Goal: Task Accomplishment & Management: Manage account settings

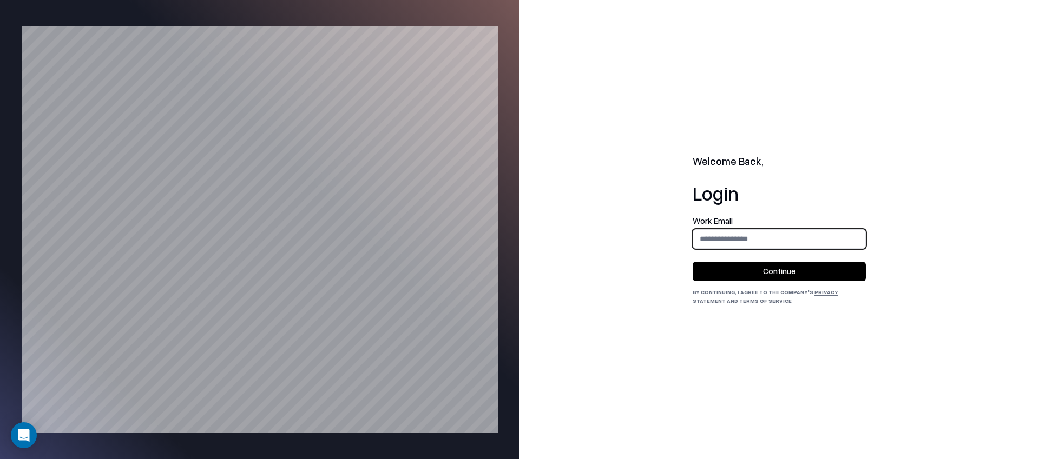
click at [730, 238] on input "email" at bounding box center [779, 239] width 172 height 20
type input "**********"
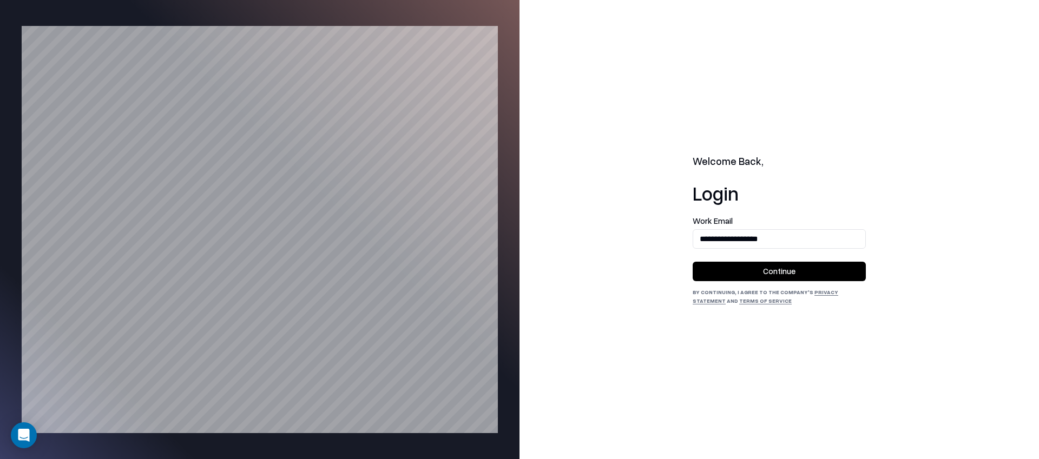
click at [755, 275] on button "Continue" at bounding box center [779, 271] width 173 height 19
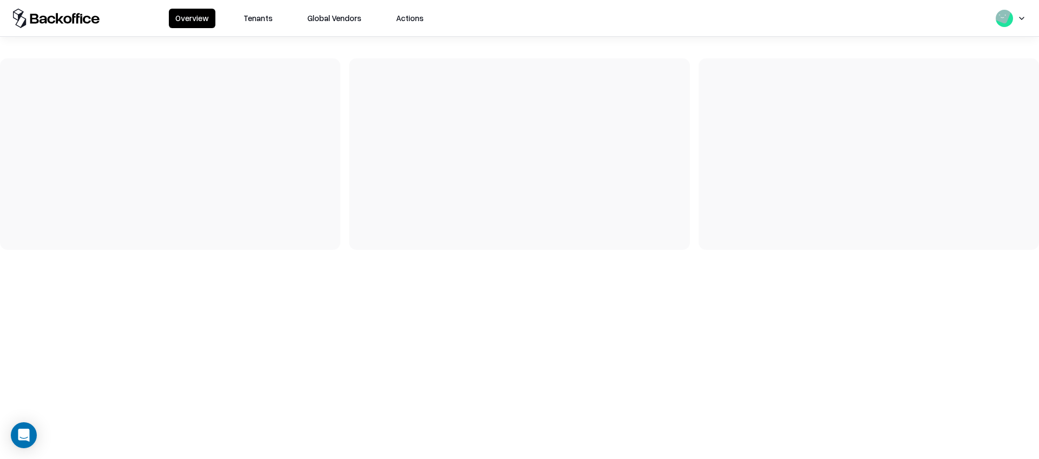
click at [252, 19] on button "Tenants" at bounding box center [258, 18] width 42 height 19
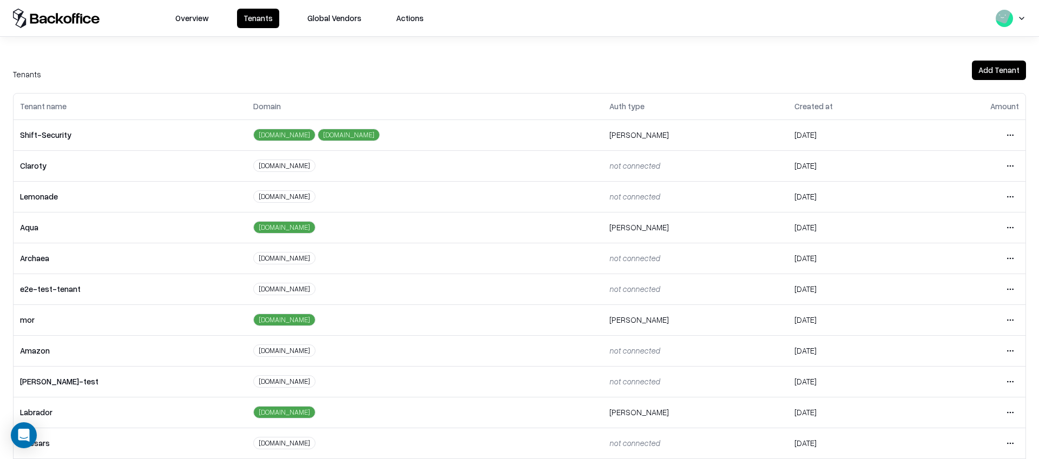
click at [1005, 287] on html "Overview Tenants Global Vendors Actions Tenants Add Tenant Tenant name Domain A…" at bounding box center [519, 229] width 1039 height 459
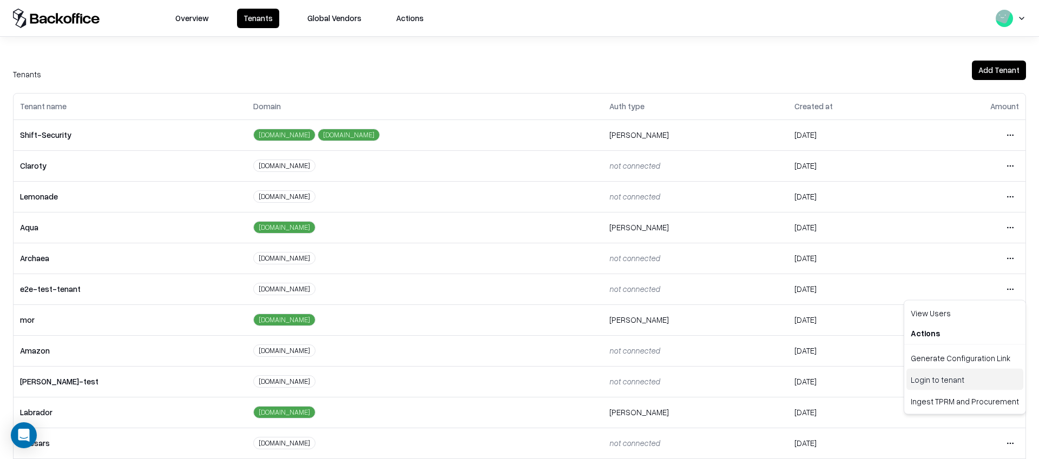
click at [927, 373] on div "Login to tenant" at bounding box center [964, 380] width 117 height 22
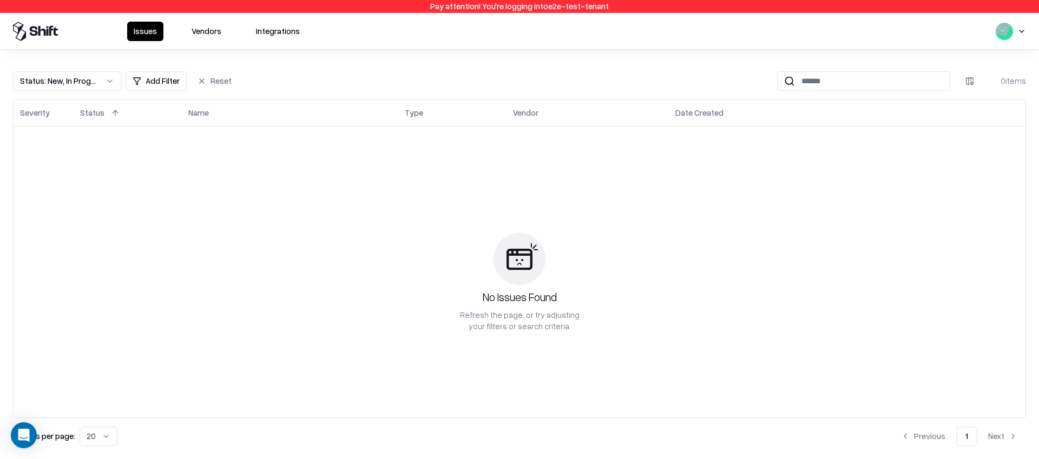
click at [192, 25] on button "Vendors" at bounding box center [206, 31] width 43 height 19
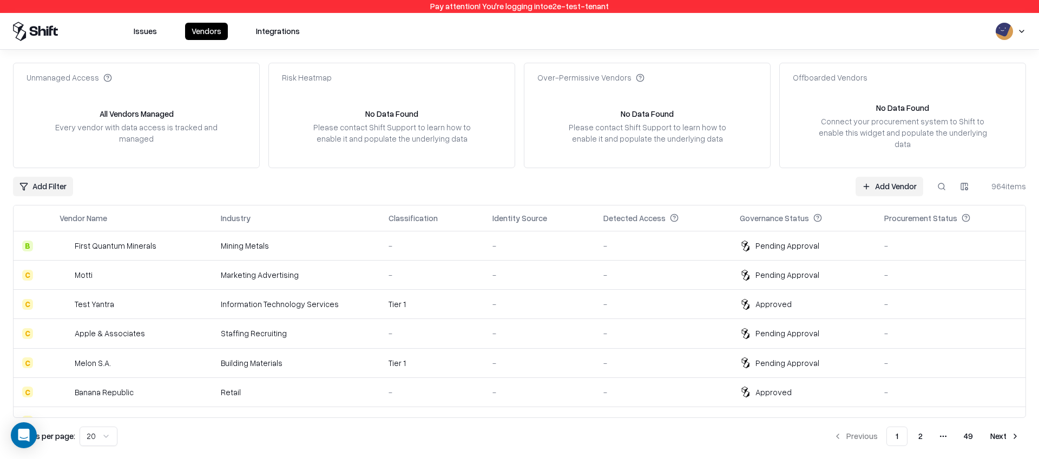
click at [769, 269] on div "Pending Approval" at bounding box center [787, 274] width 64 height 11
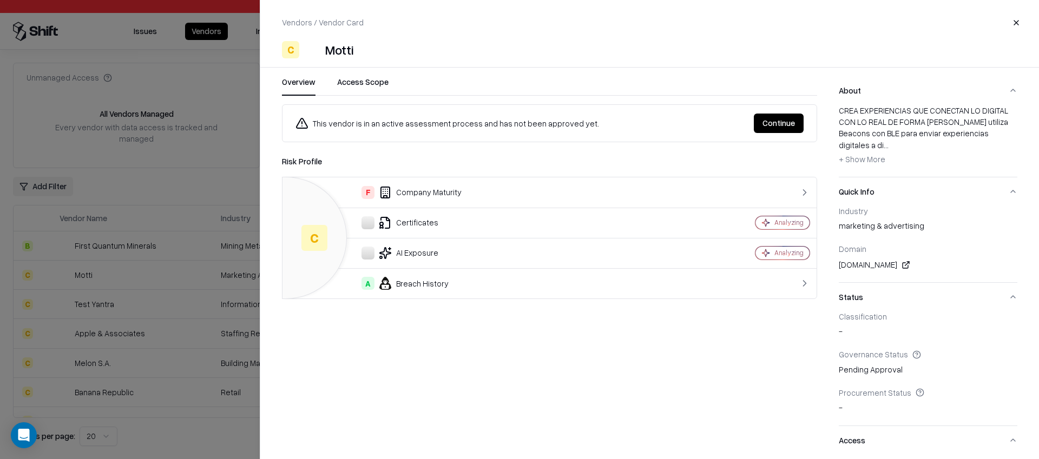
click at [777, 126] on button "Continue" at bounding box center [779, 123] width 50 height 19
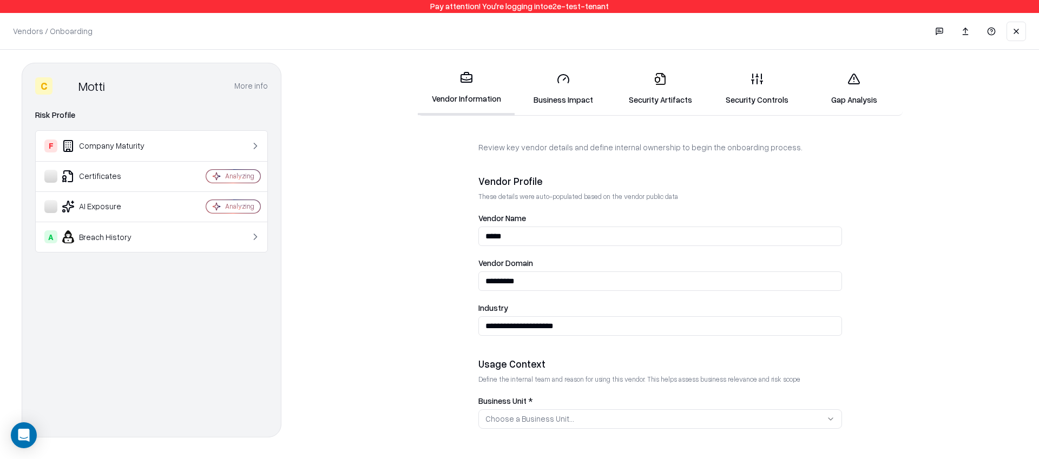
click at [744, 88] on link "Security Controls" at bounding box center [757, 89] width 97 height 50
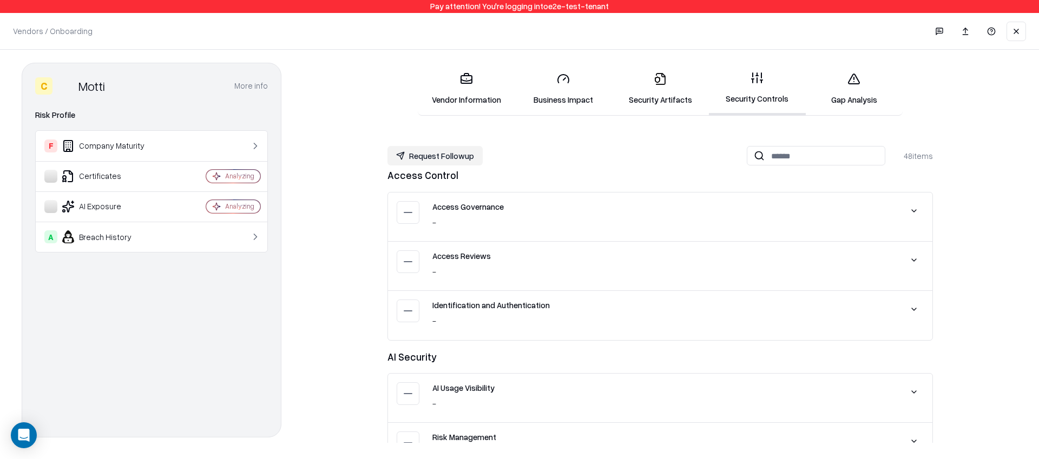
click at [865, 75] on link "Gap Analysis" at bounding box center [854, 89] width 97 height 50
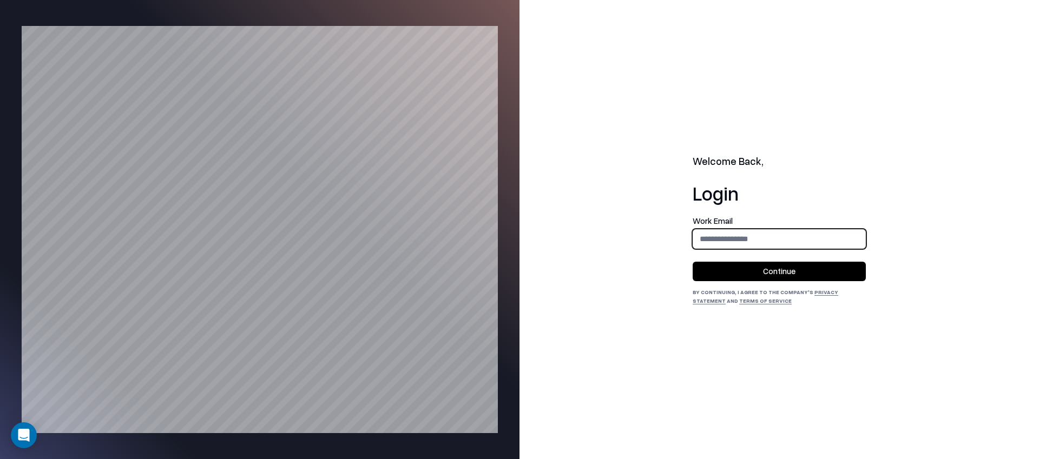
click at [739, 235] on input "email" at bounding box center [779, 239] width 172 height 20
type input "**********"
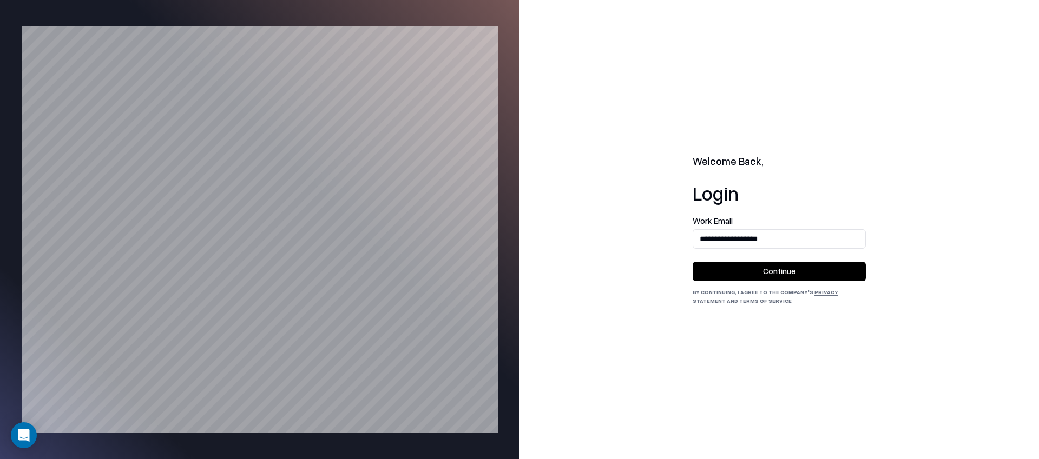
click at [759, 276] on button "Continue" at bounding box center [779, 271] width 173 height 19
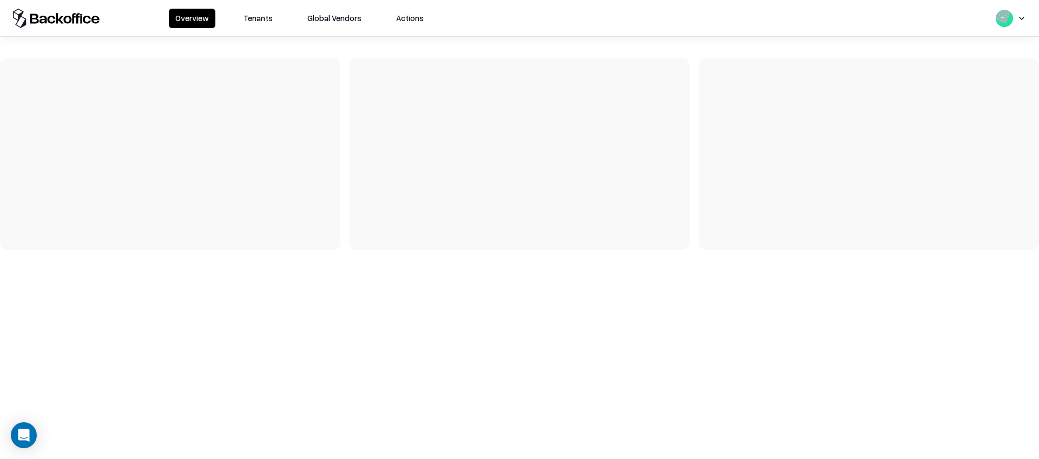
click at [247, 21] on button "Tenants" at bounding box center [258, 18] width 42 height 19
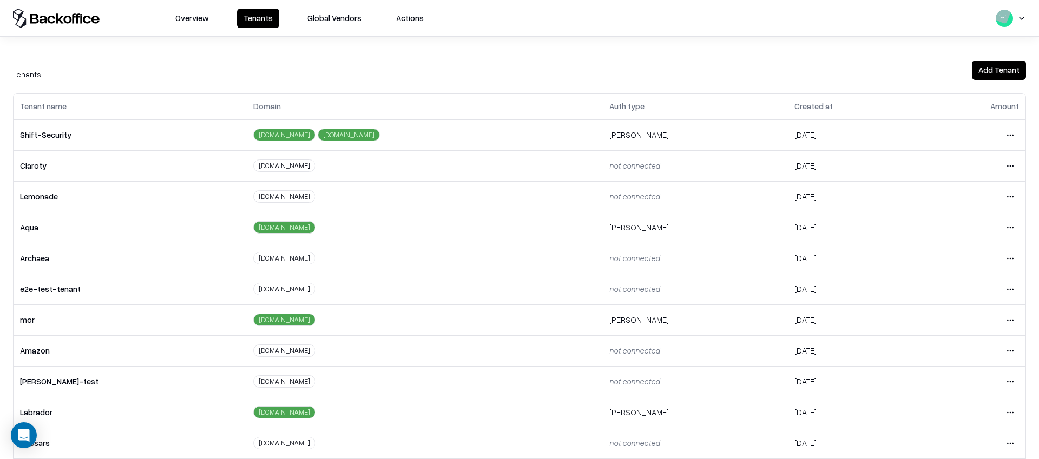
click at [1009, 286] on html "Overview Tenants Global Vendors Actions Tenants Add Tenant Tenant name Domain A…" at bounding box center [519, 229] width 1039 height 459
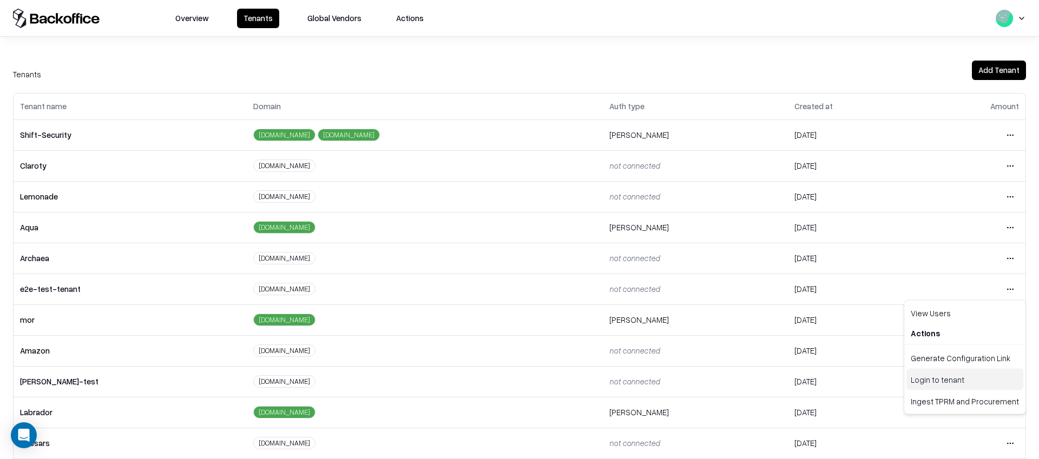
click at [926, 378] on div "Login to tenant" at bounding box center [964, 380] width 117 height 22
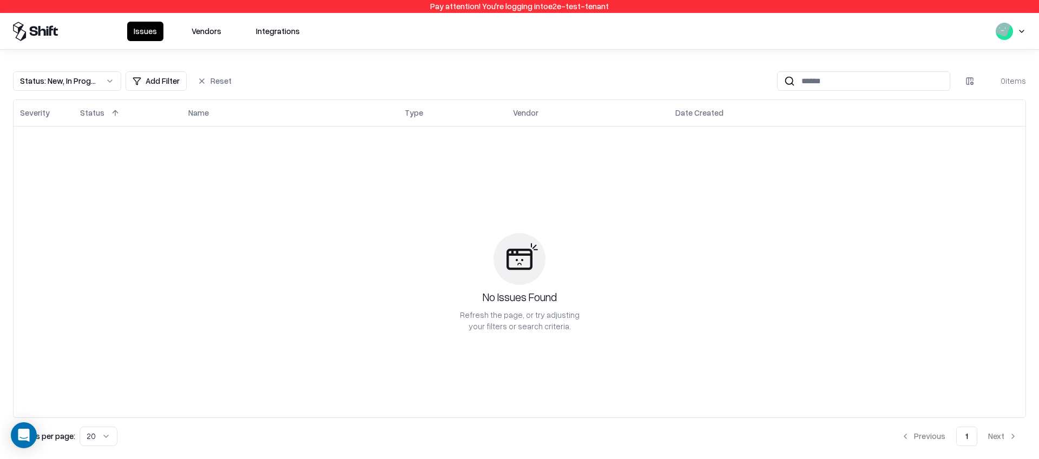
click at [205, 34] on button "Vendors" at bounding box center [206, 31] width 43 height 19
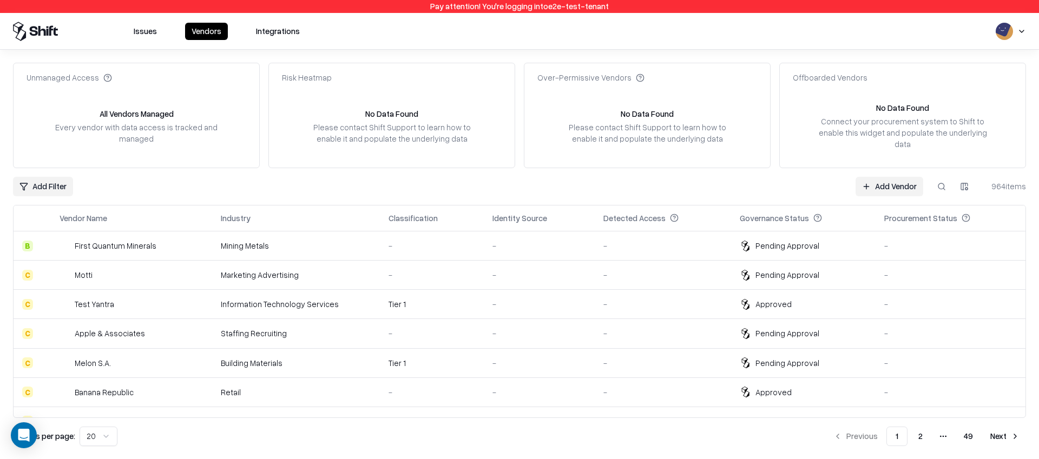
click at [653, 328] on div "-" at bounding box center [662, 333] width 119 height 11
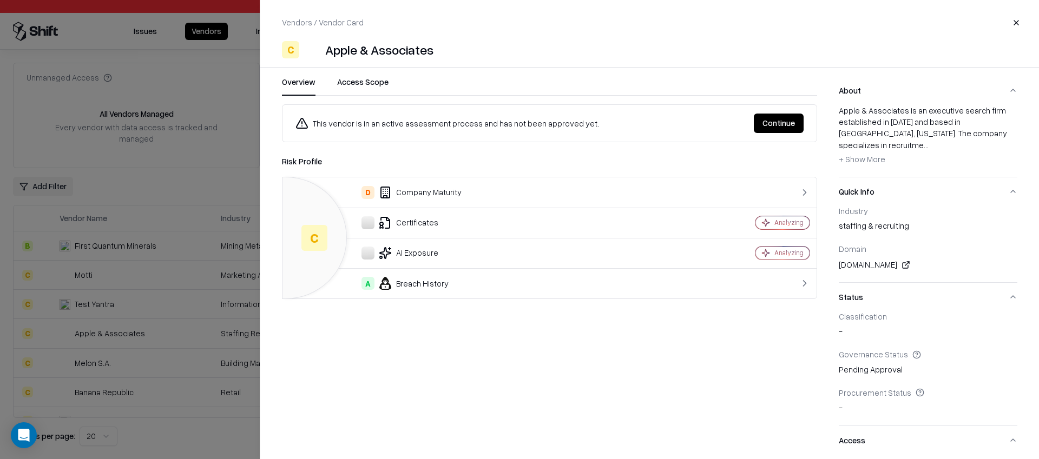
click at [755, 125] on button "Continue" at bounding box center [779, 123] width 50 height 19
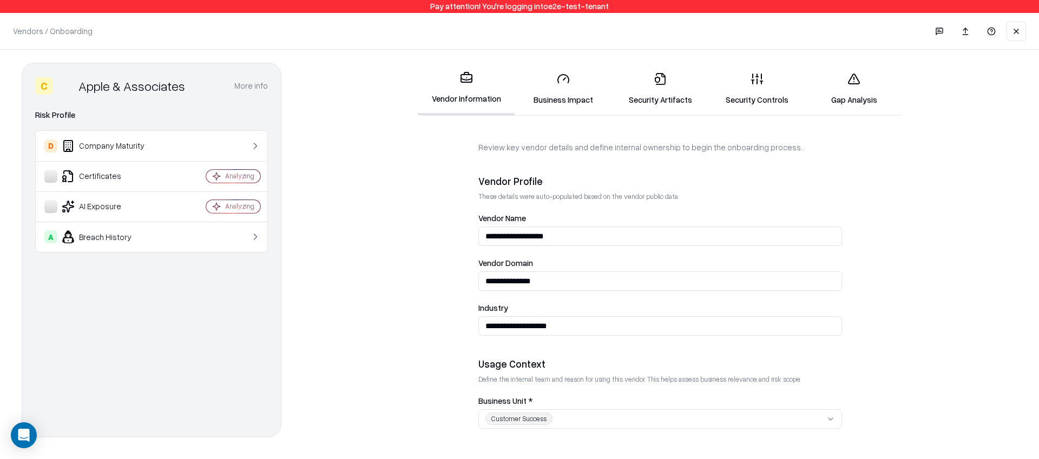
click at [859, 78] on icon at bounding box center [853, 79] width 13 height 13
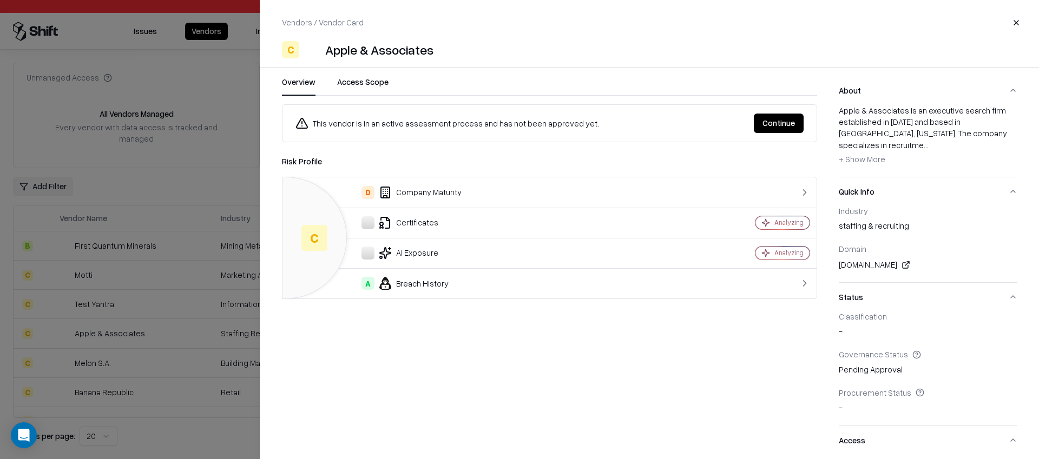
click at [1014, 34] on div "Vendors / Vendor Card Close C Apple & Associates" at bounding box center [649, 35] width 779 height 45
click at [1013, 17] on button "Close" at bounding box center [1015, 22] width 19 height 19
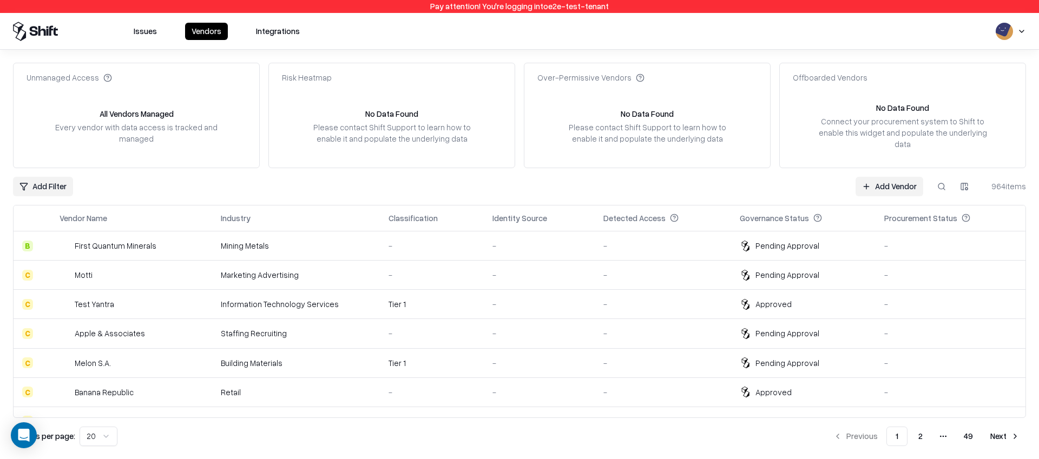
click at [1020, 36] on html "Pay attention! You're logging into e2e-test-tenant Issues Vendors Integrations …" at bounding box center [519, 229] width 1039 height 459
click at [746, 24] on html "Pay attention! You're logging into e2e-test-tenant Issues Vendors Integrations …" at bounding box center [519, 229] width 1039 height 459
click at [941, 178] on button at bounding box center [941, 186] width 19 height 19
type input "*********"
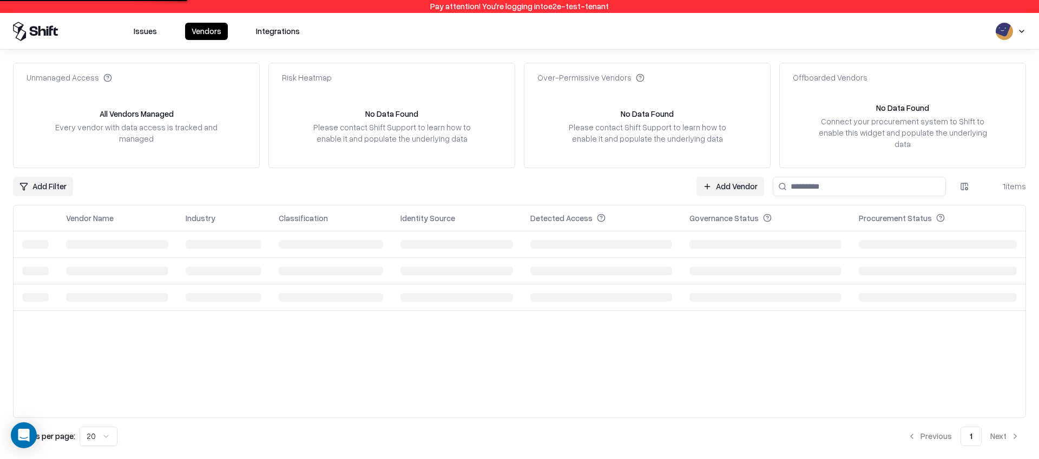
click at [860, 182] on input at bounding box center [859, 186] width 173 height 19
type input "********"
click at [668, 240] on td "-" at bounding box center [601, 246] width 159 height 29
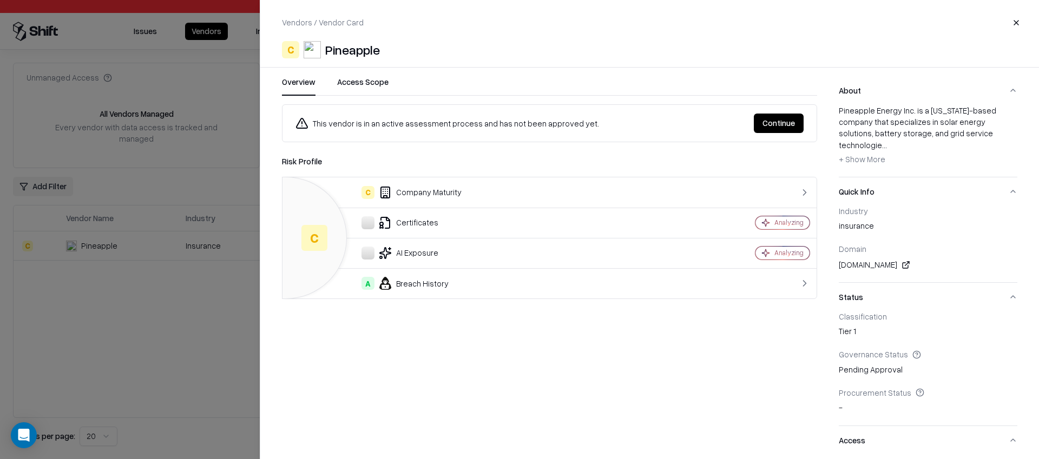
click at [769, 124] on button "Continue" at bounding box center [779, 123] width 50 height 19
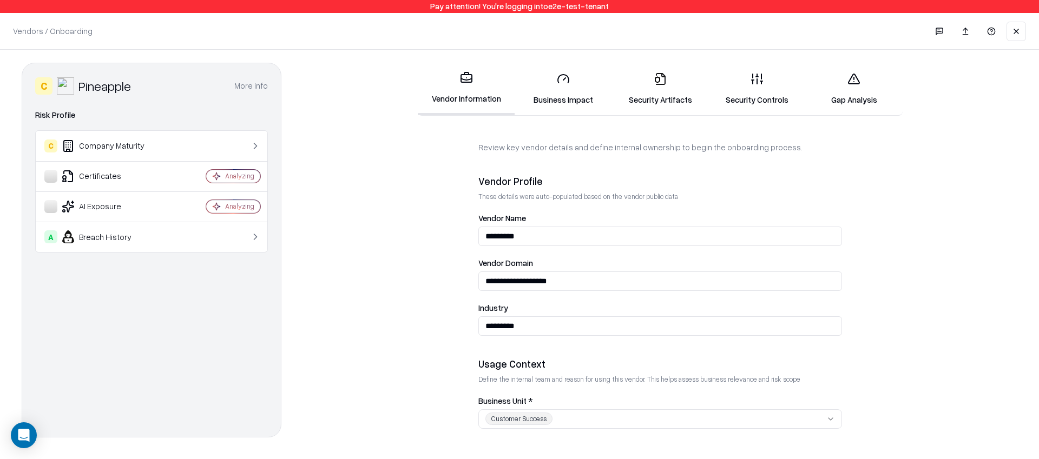
click at [851, 70] on link "Gap Analysis" at bounding box center [854, 89] width 97 height 50
click at [1009, 29] on button at bounding box center [1015, 31] width 19 height 19
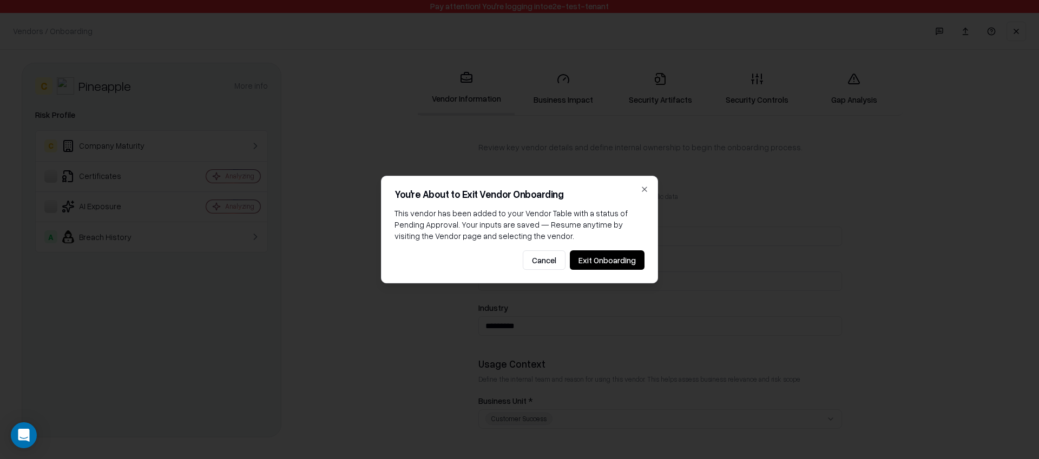
click at [608, 271] on div "You're About to Exit Vendor Onboarding This vendor has been added to your Vendo…" at bounding box center [519, 230] width 277 height 108
click at [616, 258] on button "Exit Onboarding" at bounding box center [607, 260] width 75 height 19
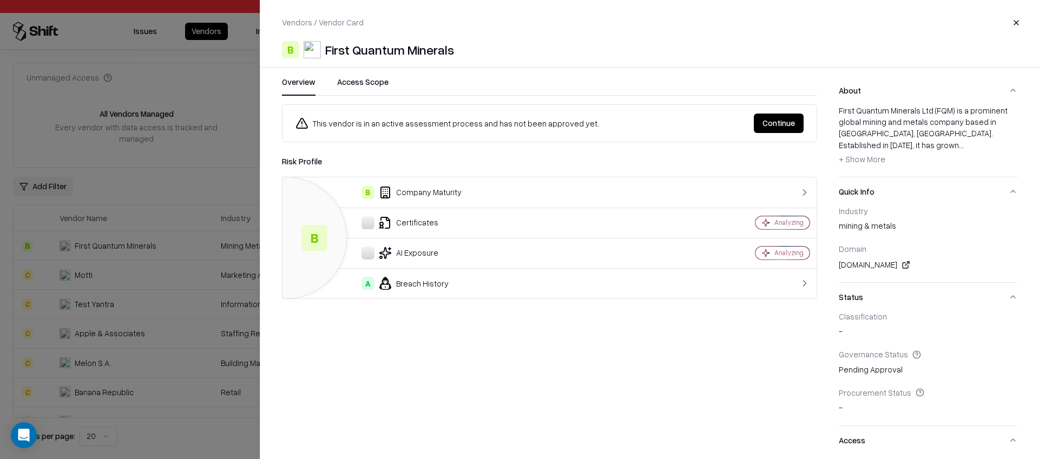
click at [227, 286] on div at bounding box center [519, 229] width 1039 height 459
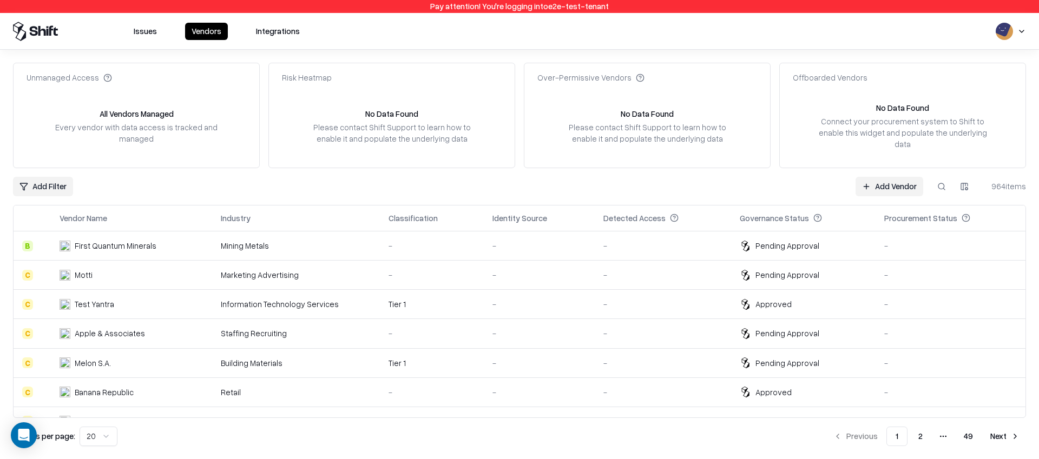
click at [941, 181] on button at bounding box center [941, 186] width 19 height 19
type input "*****"
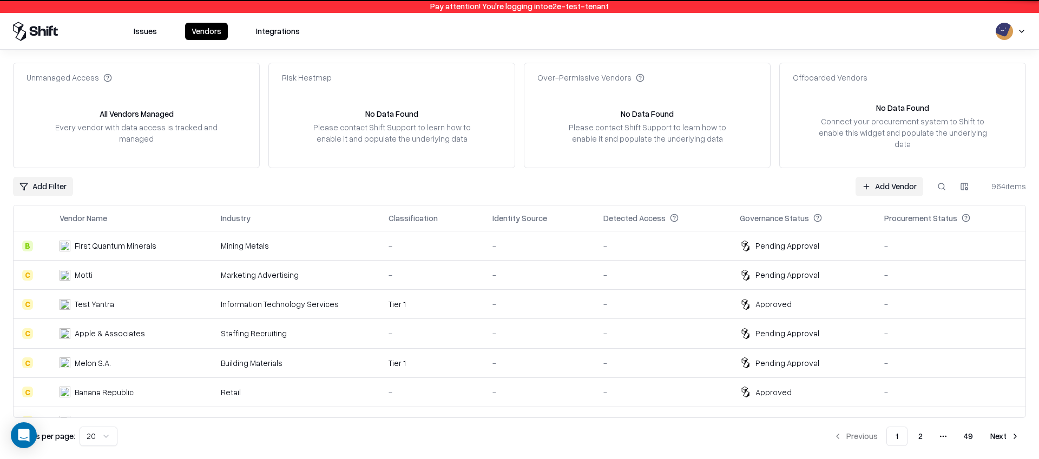
click at [855, 177] on link "Add Vendor" at bounding box center [889, 186] width 68 height 19
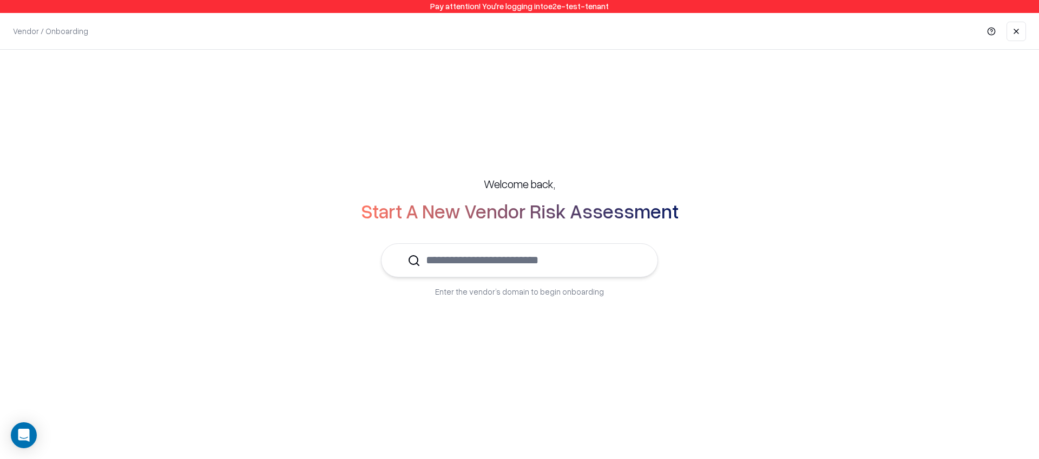
click at [510, 263] on input "text" at bounding box center [525, 260] width 211 height 33
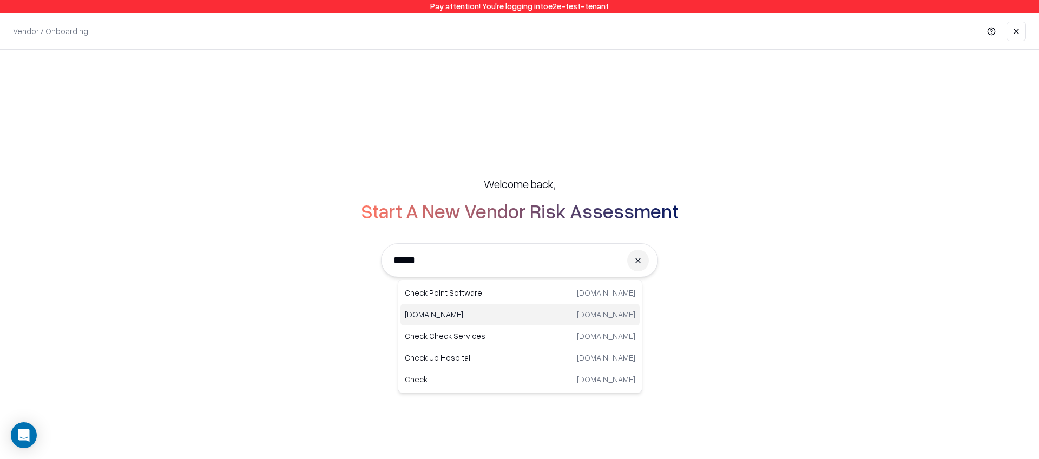
click at [454, 319] on p "Checkout.com" at bounding box center [462, 314] width 115 height 11
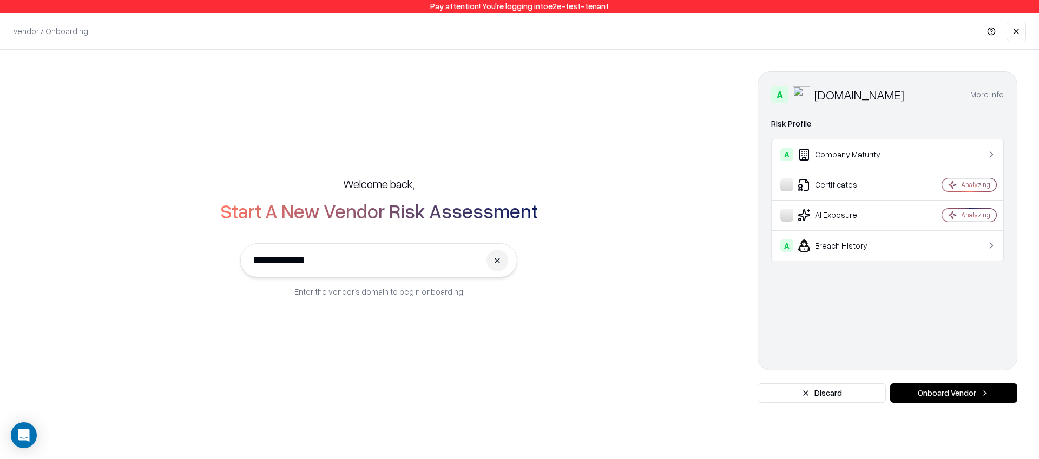
type input "**********"
click at [951, 389] on button "Onboard Vendor" at bounding box center [953, 393] width 127 height 19
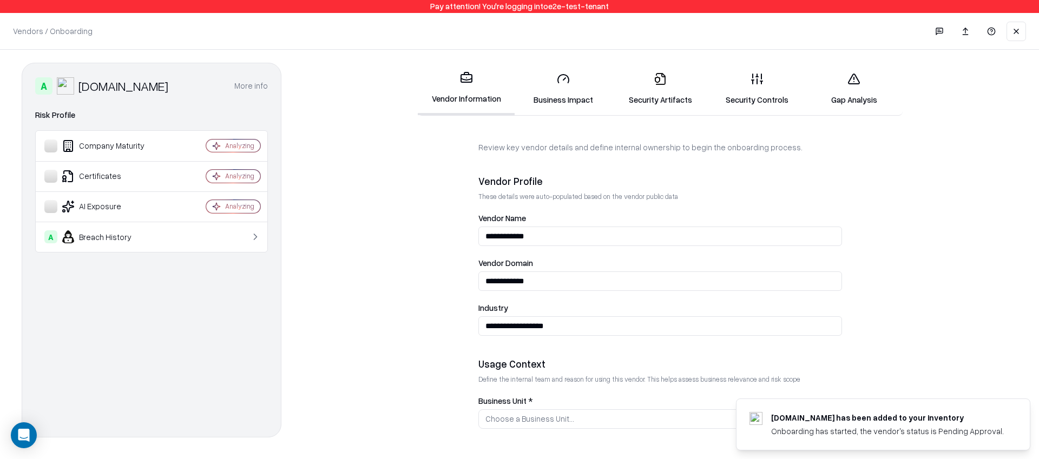
click at [770, 80] on link "Security Controls" at bounding box center [757, 89] width 97 height 50
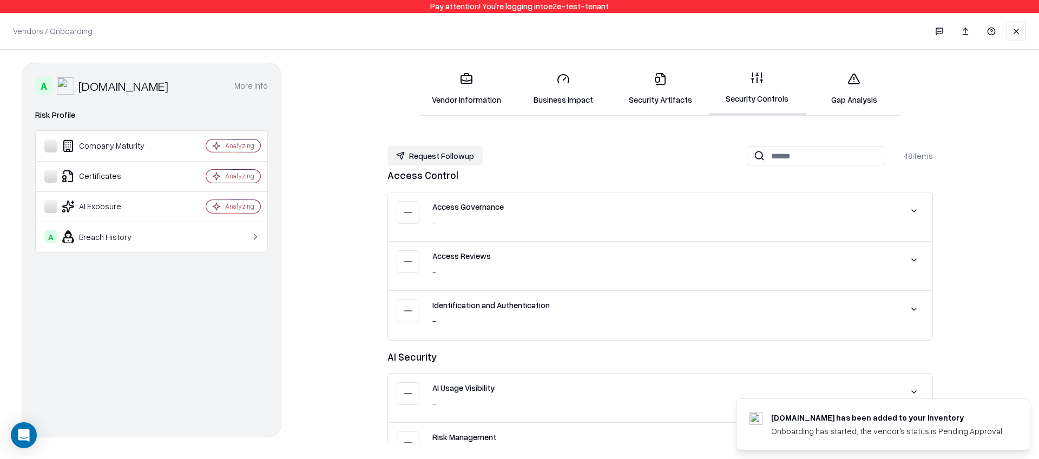
click at [849, 78] on icon at bounding box center [853, 79] width 13 height 13
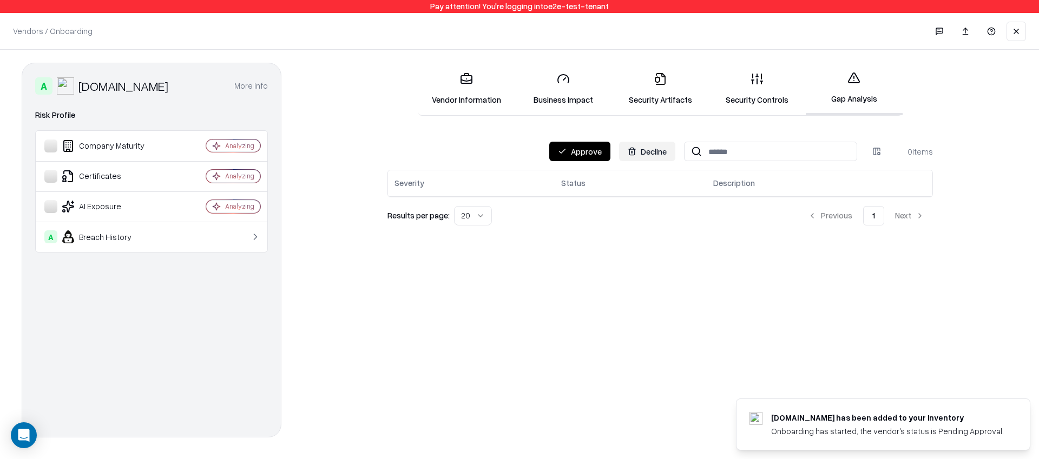
click at [849, 78] on icon at bounding box center [853, 78] width 11 height 10
click at [478, 91] on link "Vendor Information" at bounding box center [466, 89] width 97 height 50
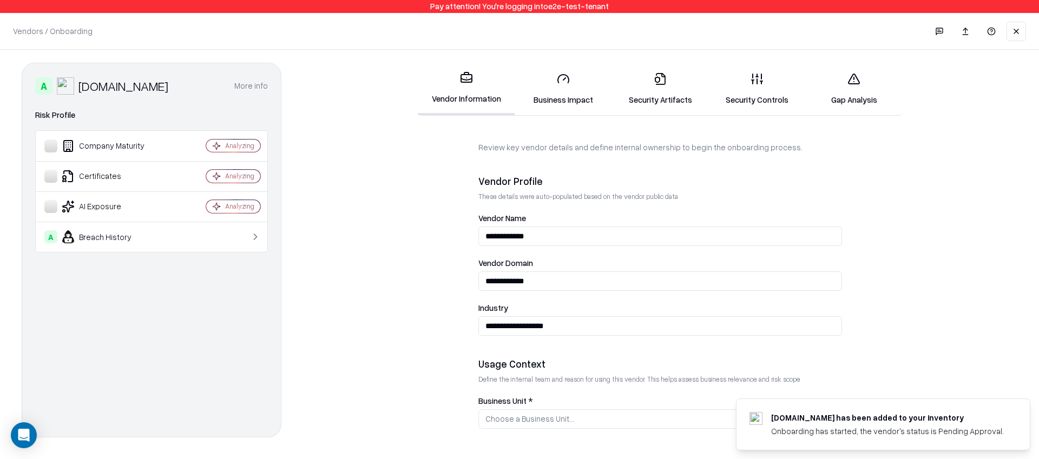
click at [603, 85] on link "Business Impact" at bounding box center [563, 89] width 97 height 50
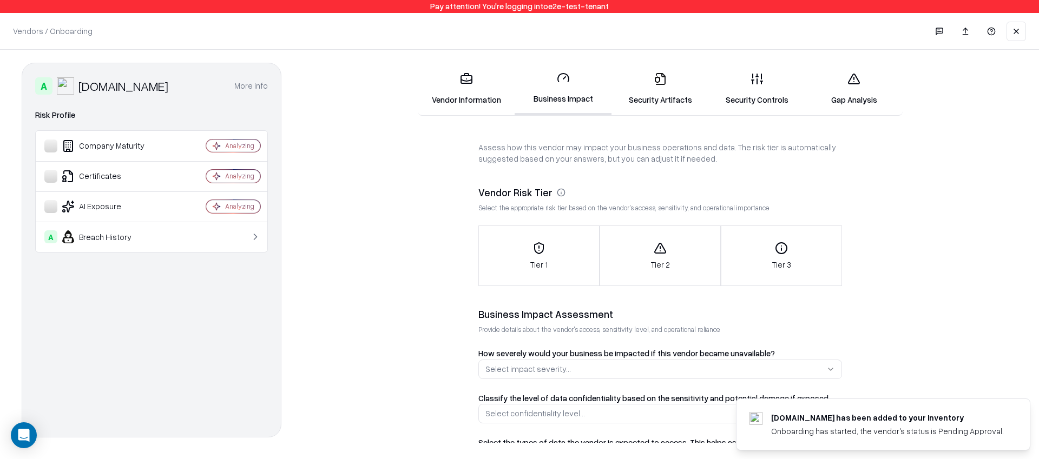
click at [572, 85] on link "Business Impact" at bounding box center [563, 89] width 97 height 52
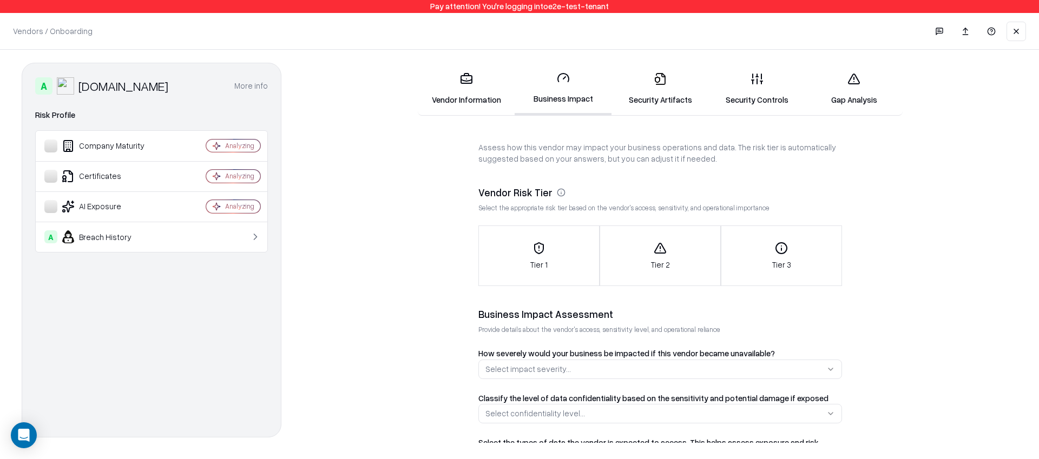
click at [655, 82] on icon at bounding box center [660, 79] width 13 height 13
click at [749, 80] on link "Security Controls" at bounding box center [757, 89] width 97 height 50
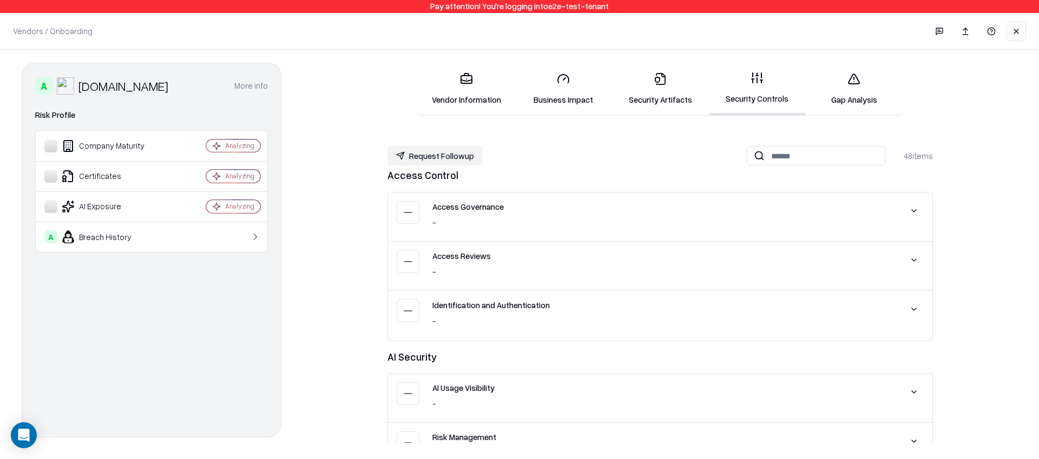
click at [854, 75] on icon at bounding box center [853, 79] width 13 height 13
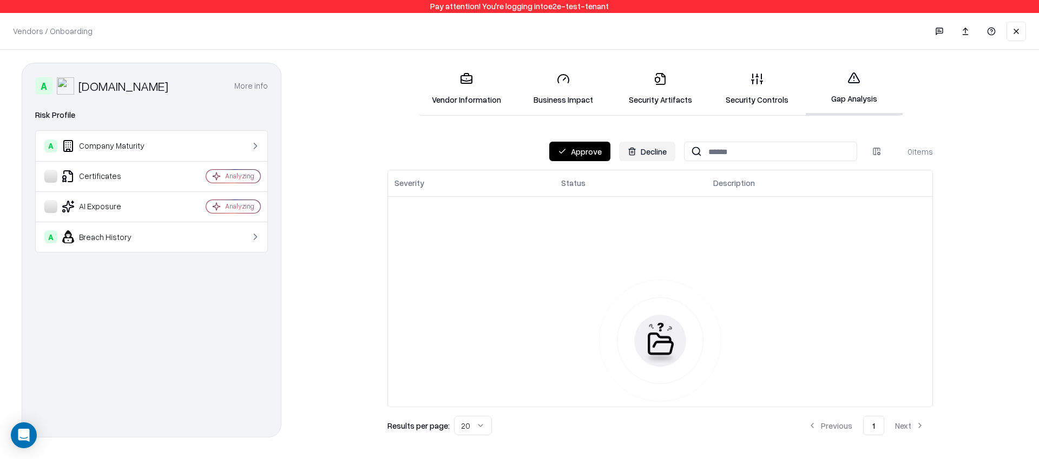
click at [568, 92] on link "Business Impact" at bounding box center [563, 89] width 97 height 50
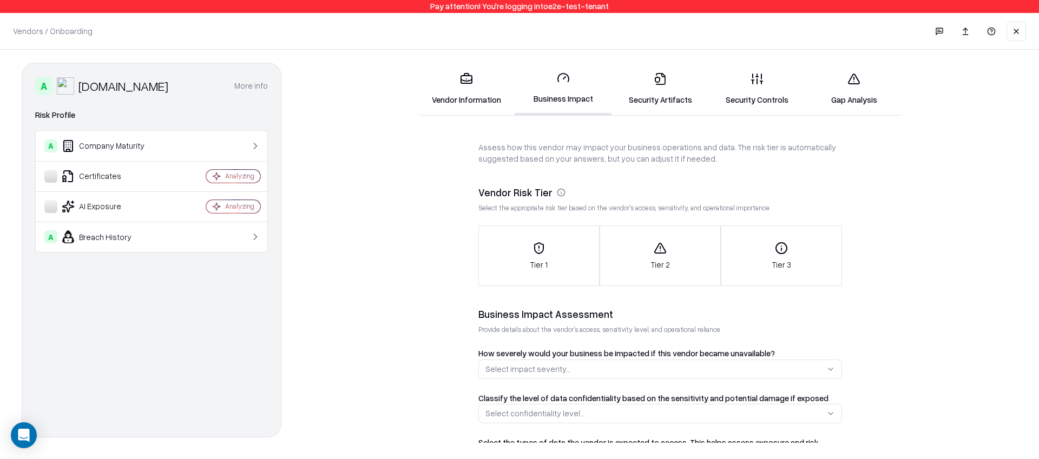
click at [682, 103] on link "Security Artifacts" at bounding box center [659, 89] width 97 height 50
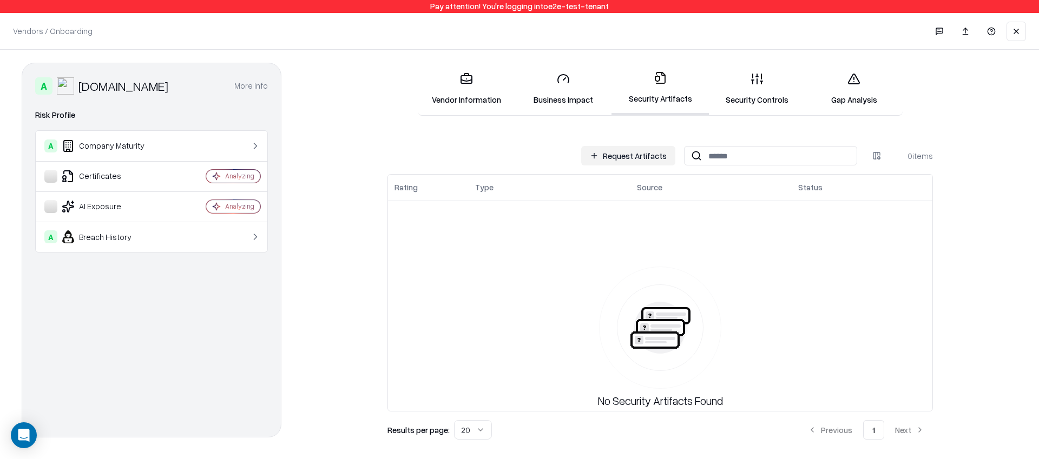
click at [737, 78] on link "Security Controls" at bounding box center [757, 89] width 97 height 50
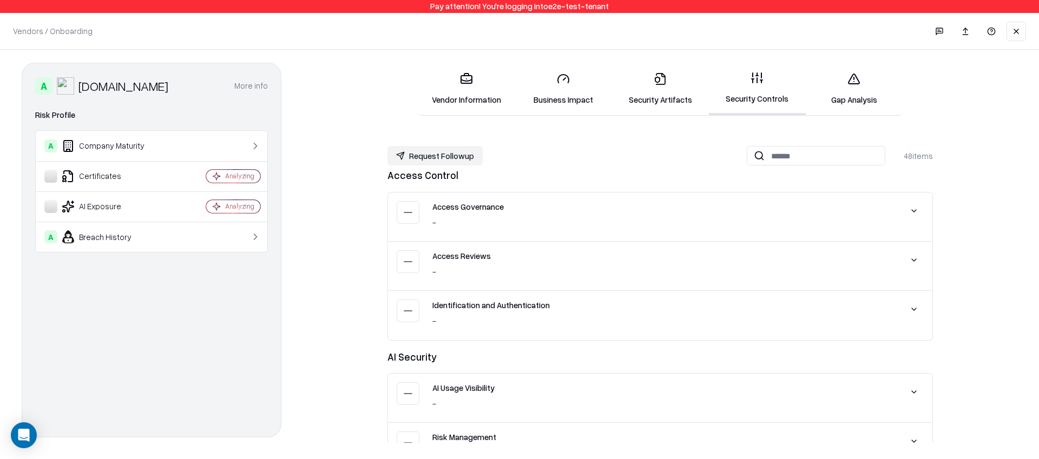
click at [829, 81] on link "Gap Analysis" at bounding box center [854, 89] width 97 height 50
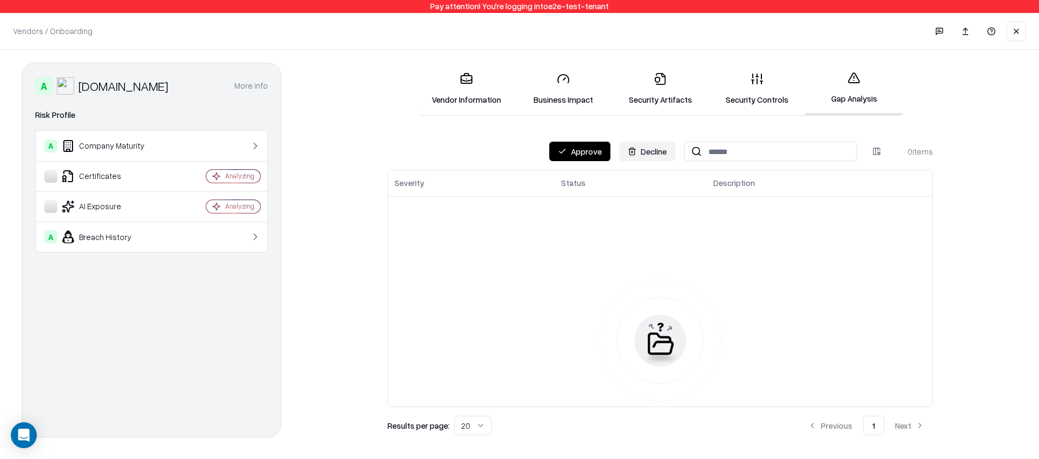
click at [761, 71] on link "Security Controls" at bounding box center [757, 89] width 97 height 50
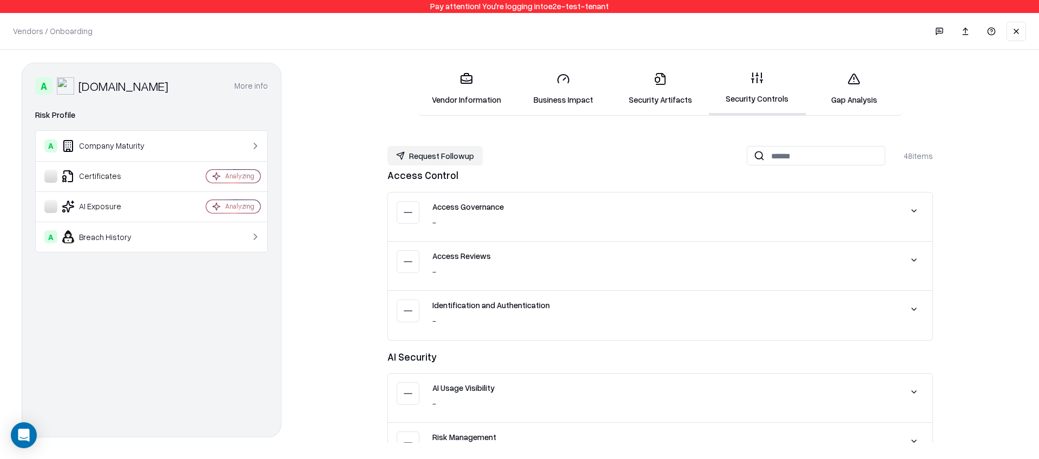
click at [1020, 37] on button at bounding box center [1015, 31] width 19 height 19
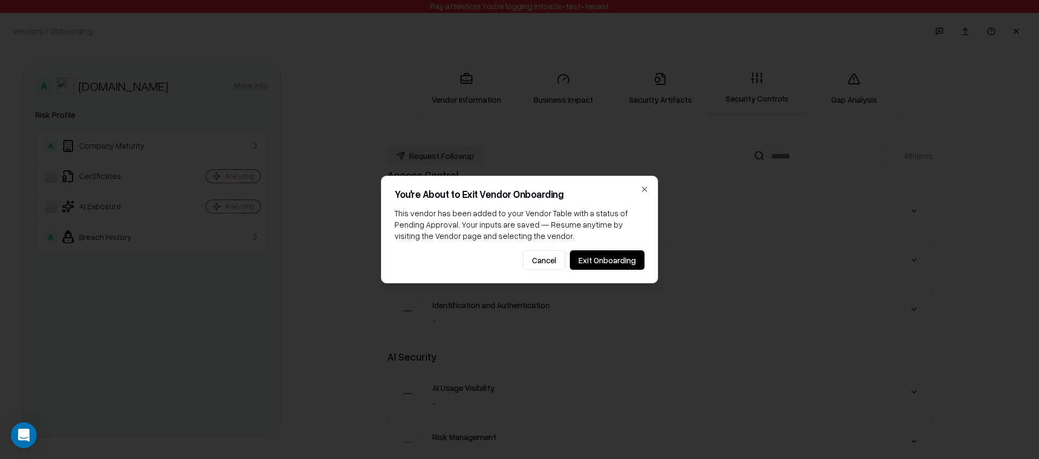
click at [603, 255] on button "Exit Onboarding" at bounding box center [607, 260] width 75 height 19
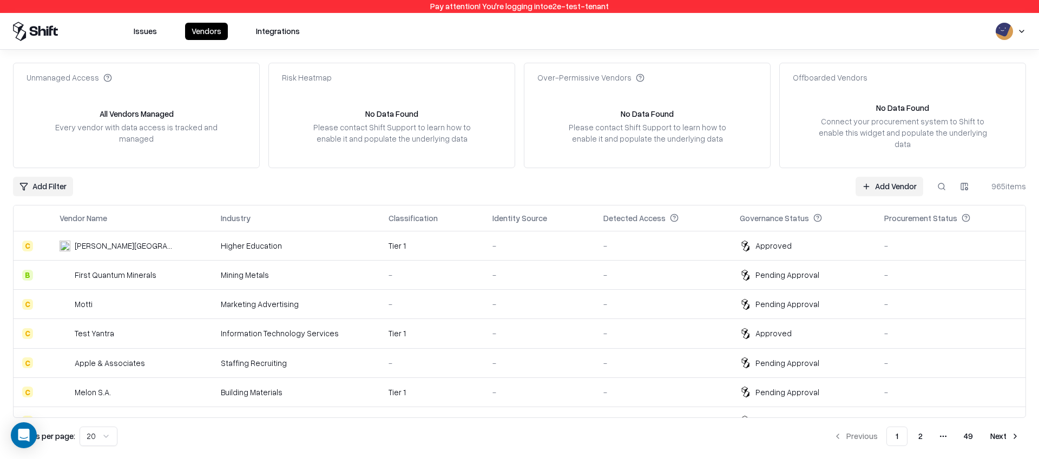
click at [524, 269] on div "-" at bounding box center [539, 274] width 94 height 11
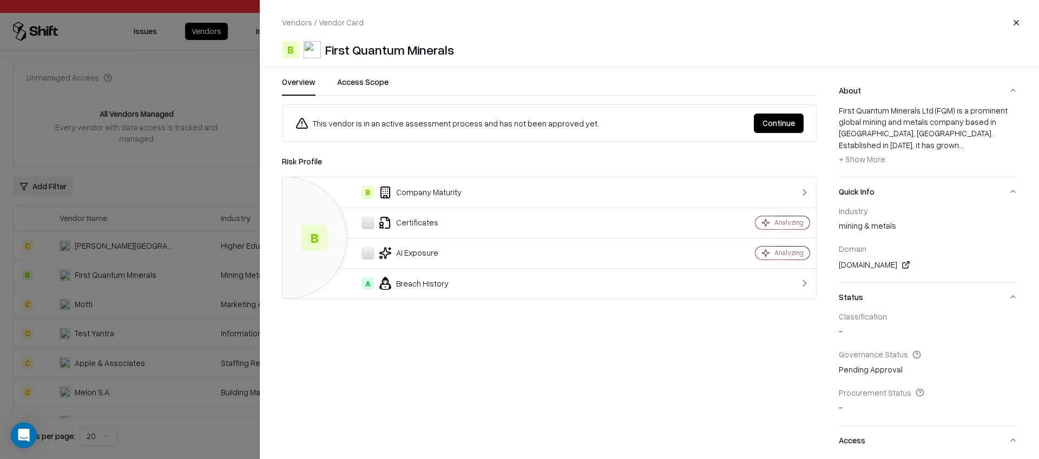
click at [761, 130] on button "Continue" at bounding box center [779, 123] width 50 height 19
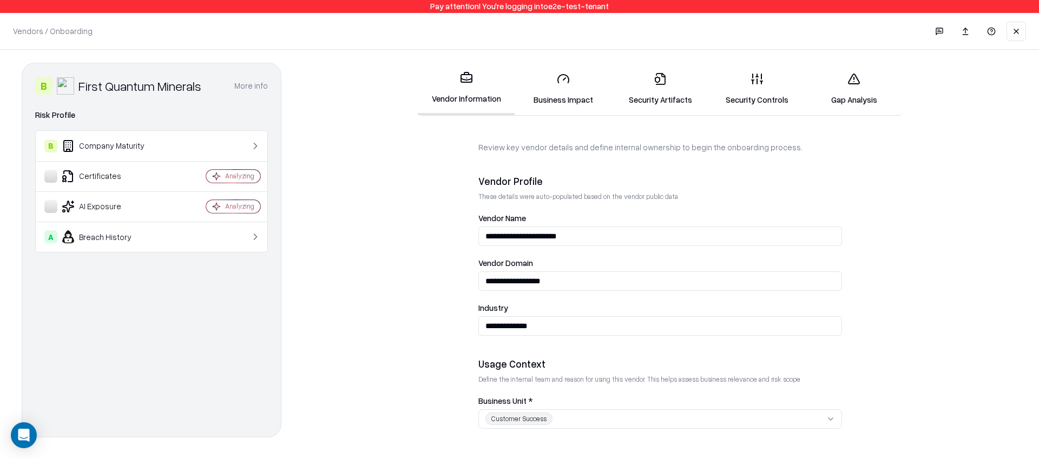
click at [869, 98] on link "Gap Analysis" at bounding box center [854, 89] width 97 height 50
click at [1024, 36] on button at bounding box center [1015, 31] width 19 height 19
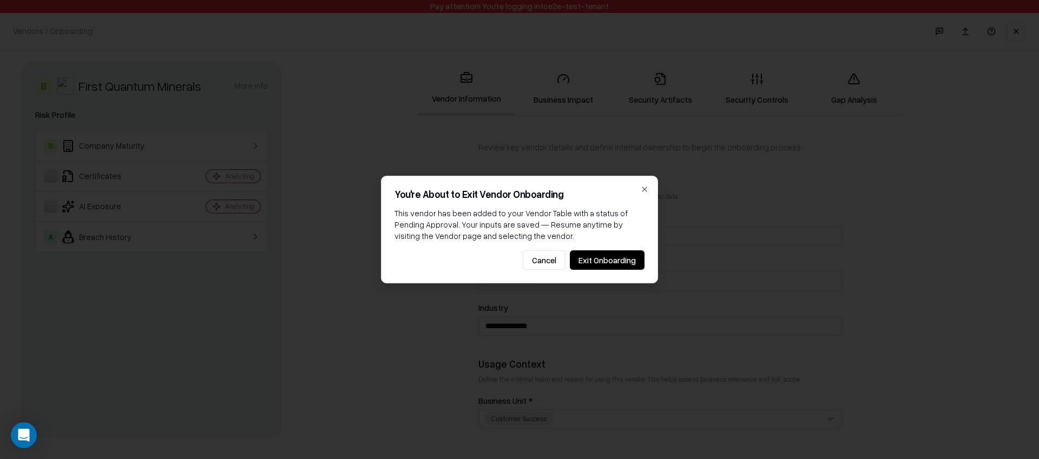
click at [611, 257] on button "Exit Onboarding" at bounding box center [607, 260] width 75 height 19
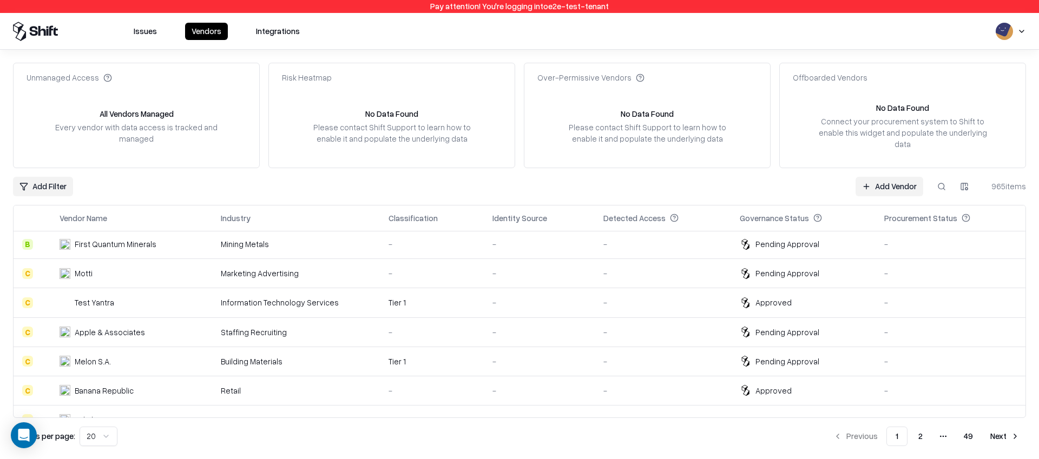
scroll to position [31, 0]
click at [566, 331] on td "-" at bounding box center [539, 331] width 111 height 29
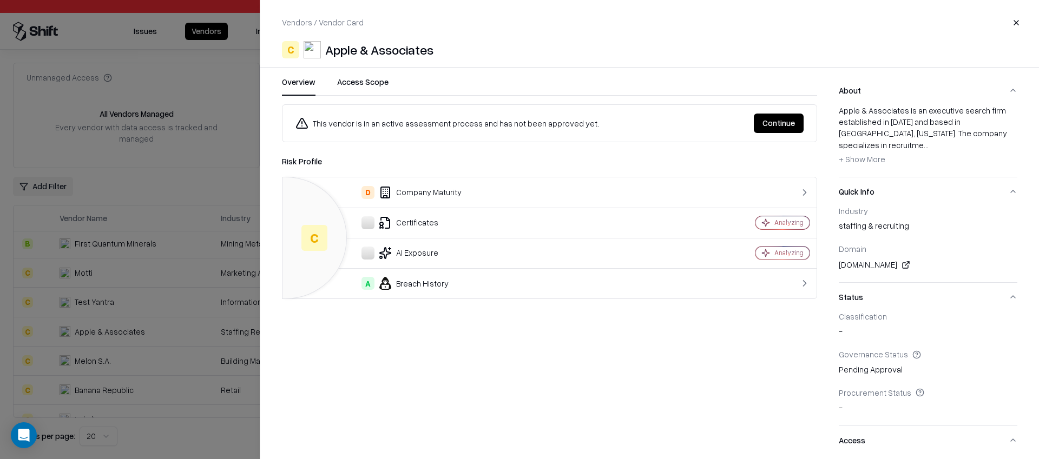
click at [760, 134] on div "This vendor is in an active assessment process and has not been approved yet. C…" at bounding box center [549, 123] width 535 height 38
click at [788, 120] on button "Continue" at bounding box center [779, 123] width 50 height 19
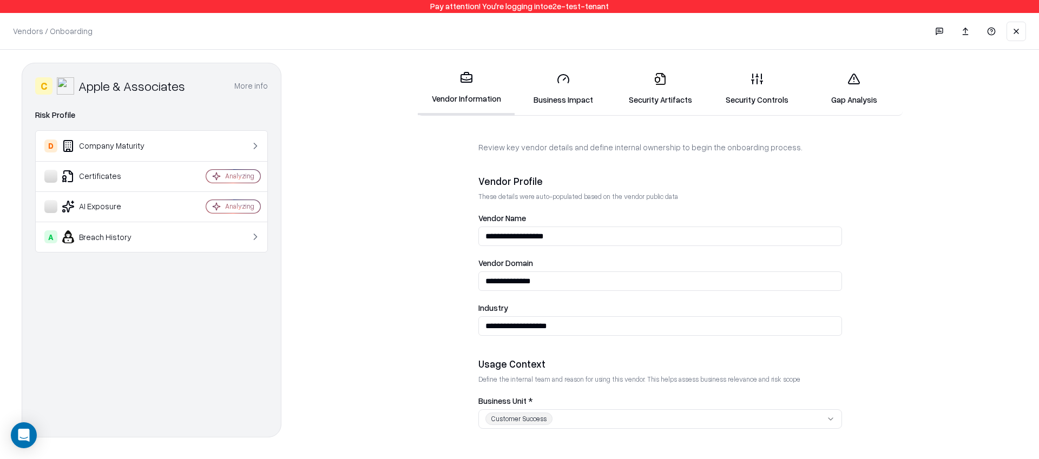
click at [860, 93] on link "Gap Analysis" at bounding box center [854, 89] width 97 height 50
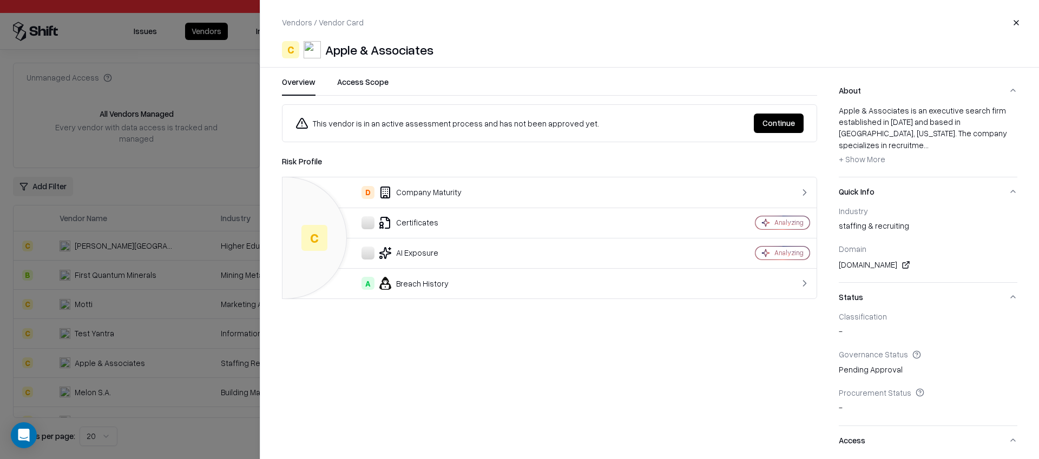
click at [1014, 22] on button "Close" at bounding box center [1015, 22] width 19 height 19
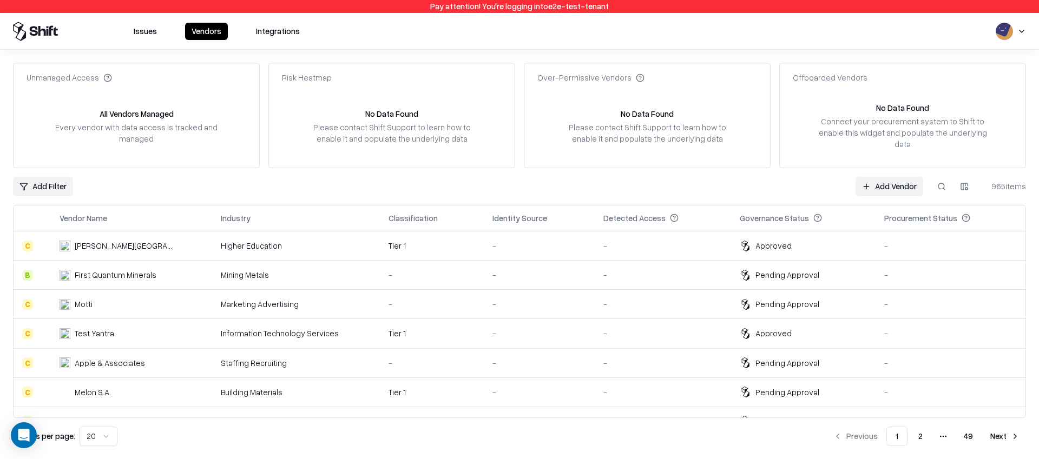
click at [1025, 33] on html "Pay attention! You're logging into e2e-test-tenant Issues Vendors Integrations …" at bounding box center [519, 229] width 1039 height 459
click at [701, 54] on html "Pay attention! You're logging into e2e-test-tenant Issues Vendors Integrations …" at bounding box center [519, 229] width 1039 height 459
click at [154, 35] on button "Issues" at bounding box center [145, 31] width 36 height 17
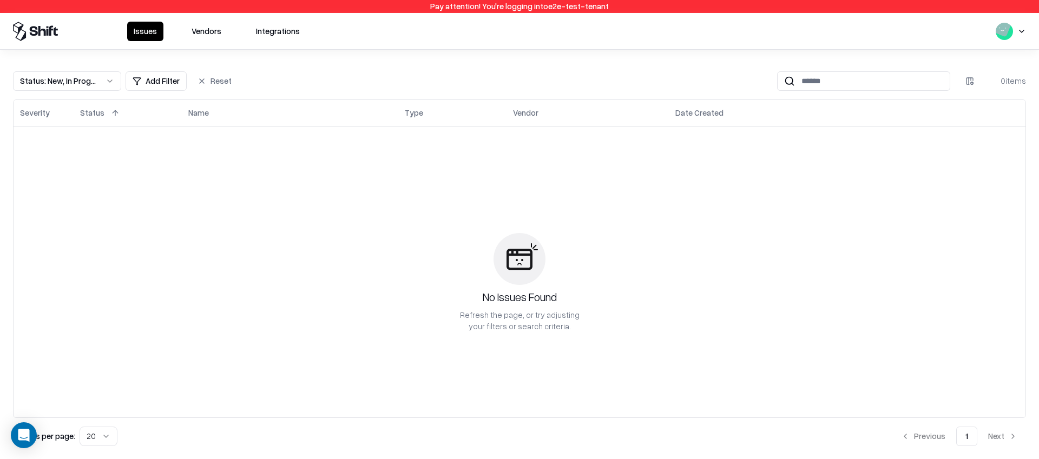
click at [209, 35] on button "Vendors" at bounding box center [206, 31] width 43 height 19
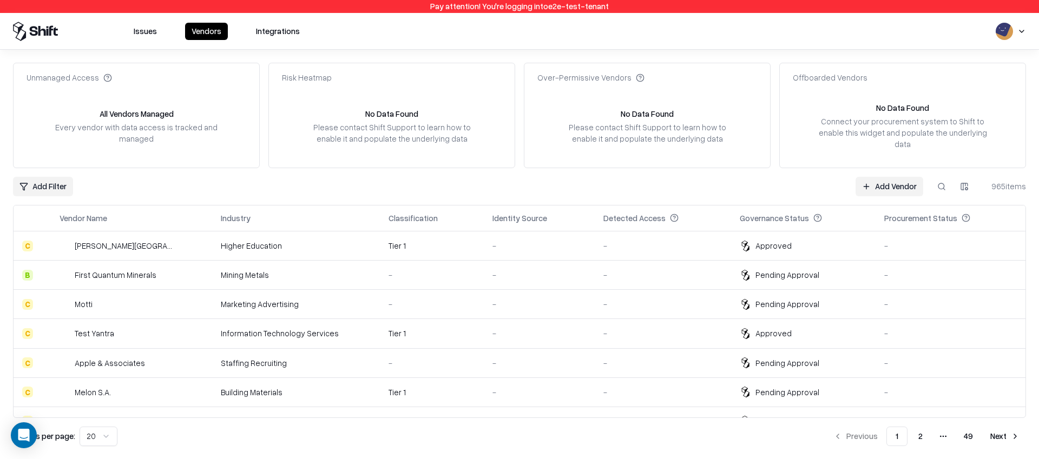
click at [892, 177] on link "Add Vendor" at bounding box center [889, 186] width 68 height 19
click at [636, 261] on td "-" at bounding box center [663, 275] width 136 height 29
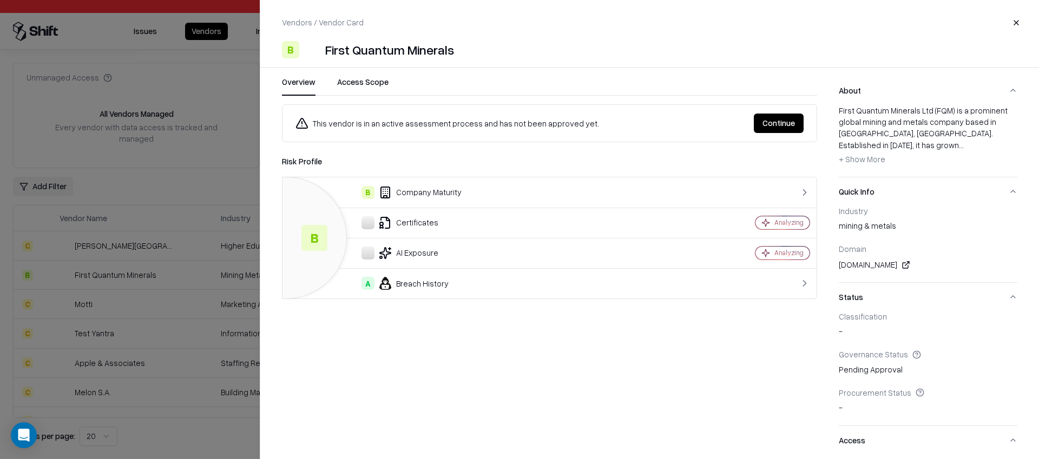
click at [777, 111] on div "This vendor is in an active assessment process and has not been approved yet. C…" at bounding box center [549, 123] width 535 height 38
click at [773, 121] on button "Continue" at bounding box center [779, 123] width 50 height 19
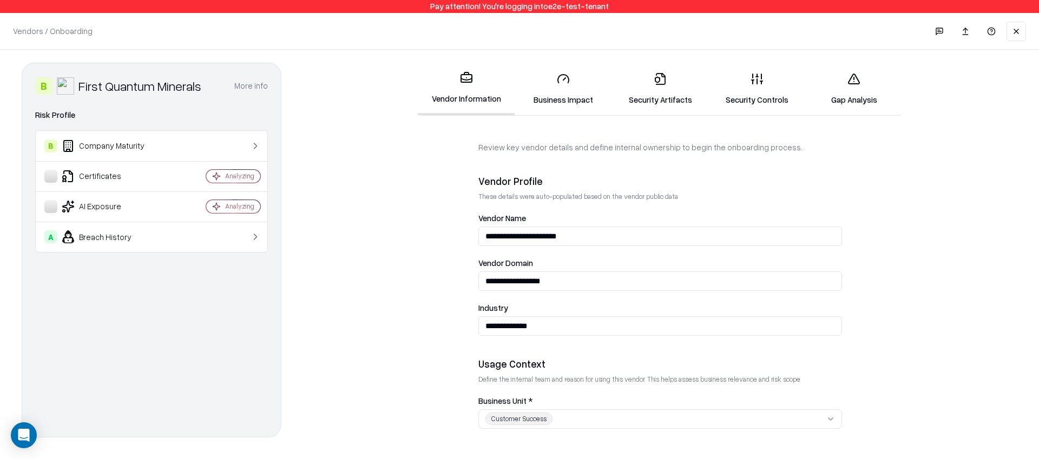
click at [849, 81] on icon at bounding box center [853, 79] width 11 height 10
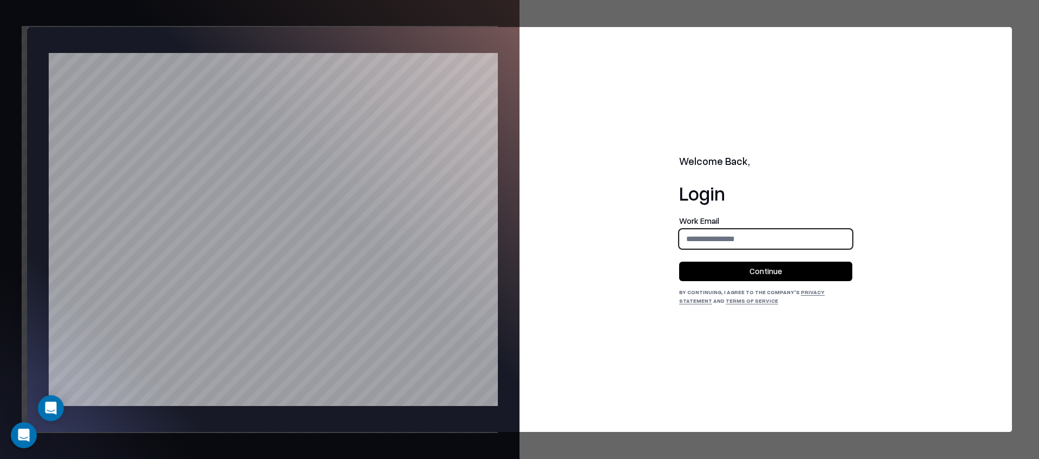
click at [738, 233] on input "email" at bounding box center [766, 239] width 172 height 20
type input "**********"
click at [748, 284] on div "**********" at bounding box center [765, 261] width 173 height 88
click at [755, 277] on button "Continue" at bounding box center [765, 271] width 173 height 19
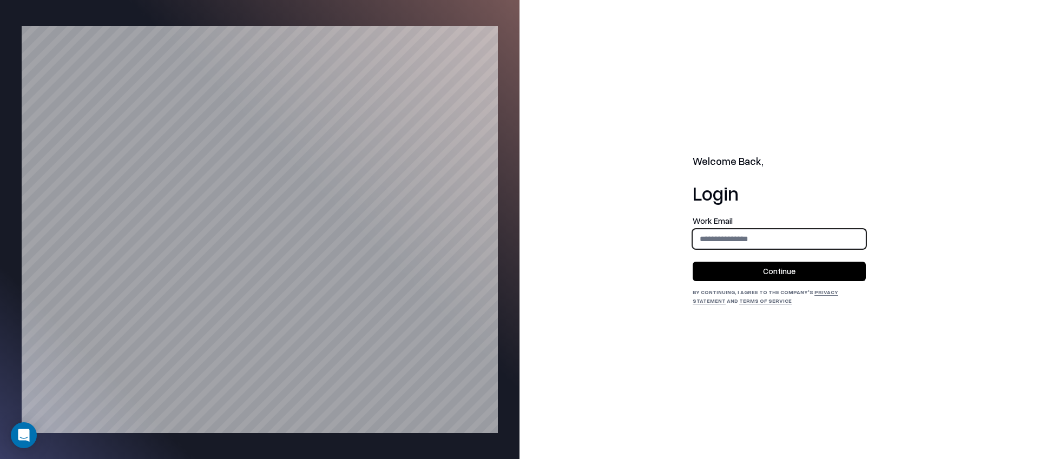
click at [731, 241] on input "email" at bounding box center [779, 239] width 172 height 20
type input "**********"
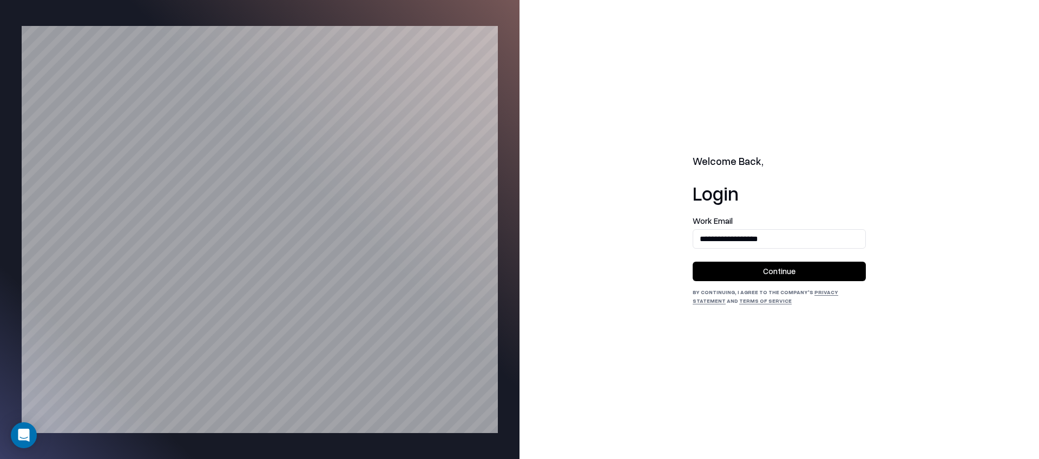
click at [752, 272] on button "Continue" at bounding box center [779, 271] width 173 height 19
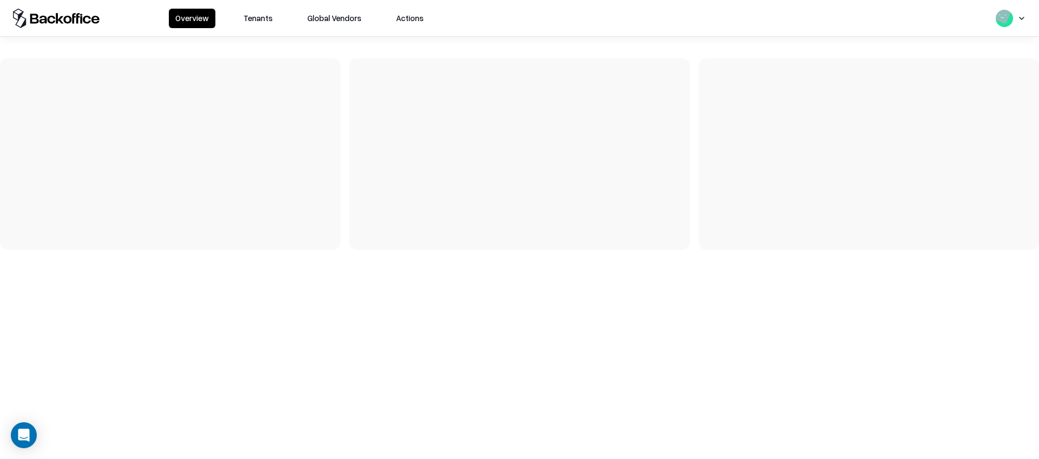
click at [265, 19] on button "Tenants" at bounding box center [258, 18] width 42 height 19
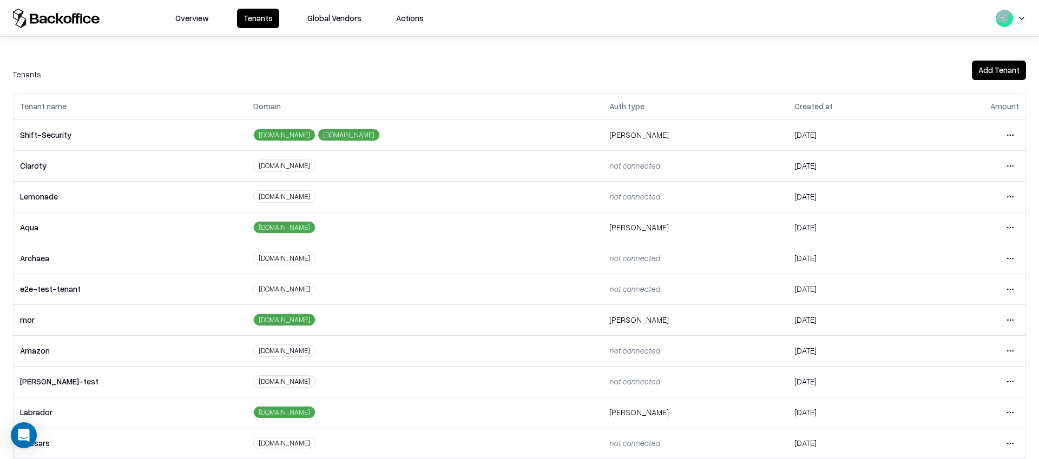
click at [1006, 287] on html "Overview Tenants Global Vendors Actions Tenants Add Tenant Tenant name Domain A…" at bounding box center [519, 229] width 1039 height 459
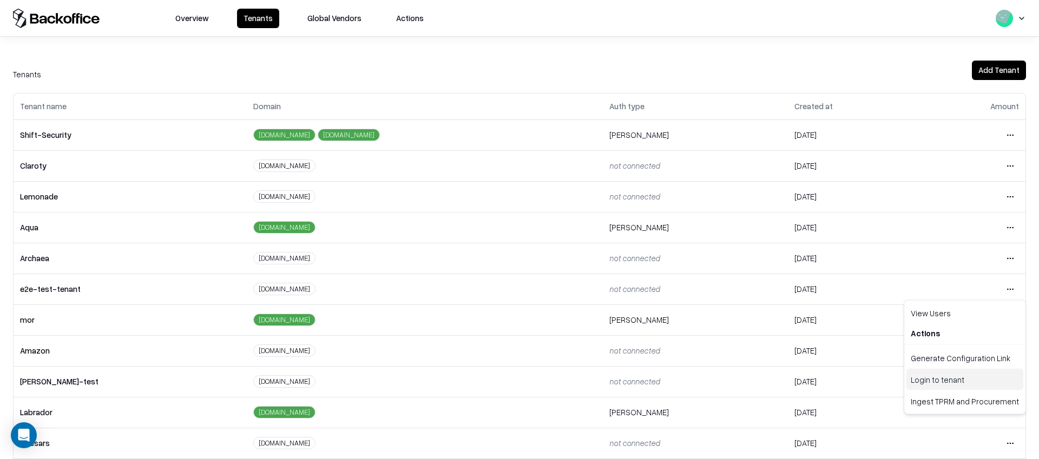
click at [929, 383] on div "Login to tenant" at bounding box center [964, 380] width 117 height 22
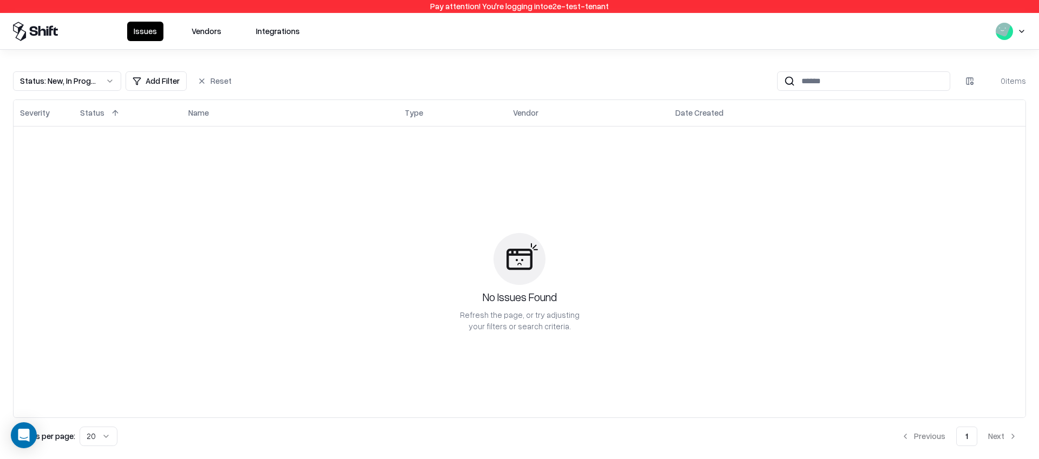
click at [201, 24] on button "Vendors" at bounding box center [206, 31] width 43 height 19
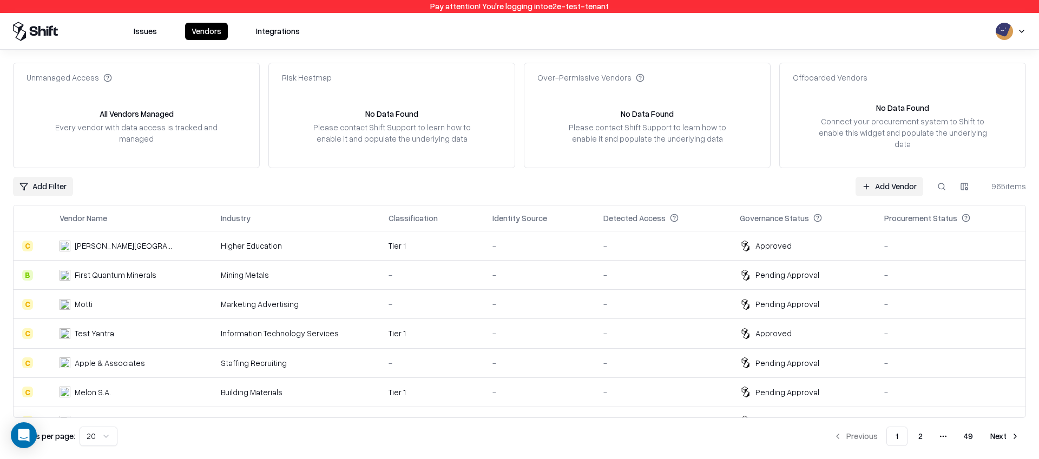
click at [772, 269] on div "Pending Approval" at bounding box center [787, 274] width 64 height 11
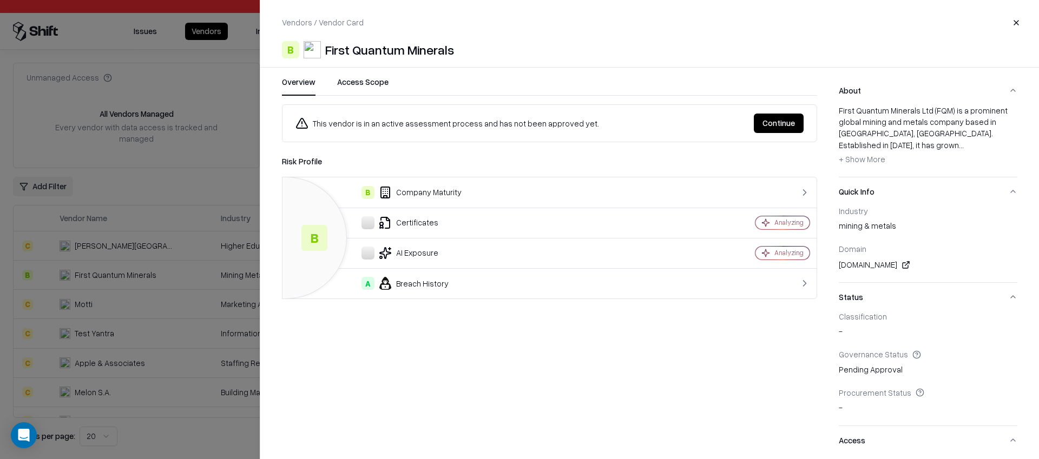
click at [777, 127] on button "Continue" at bounding box center [779, 123] width 50 height 19
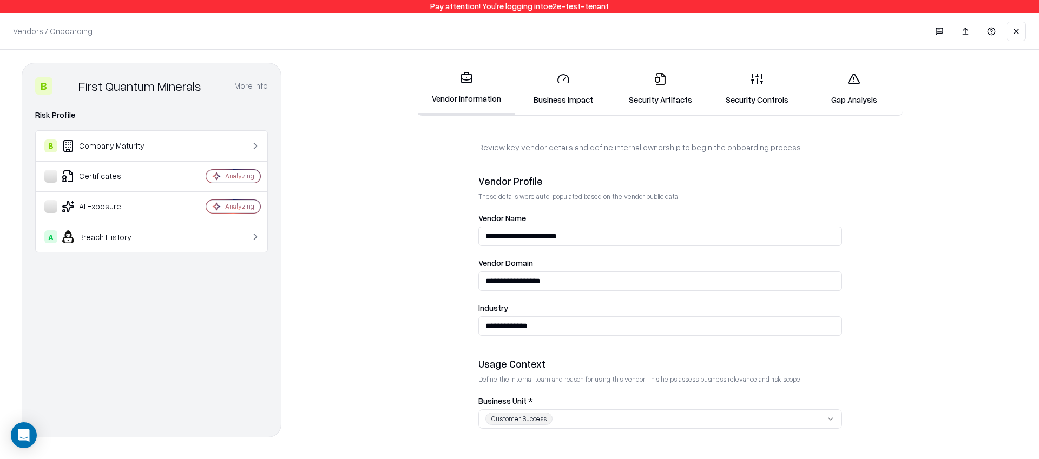
click at [841, 86] on link "Gap Analysis" at bounding box center [854, 89] width 97 height 50
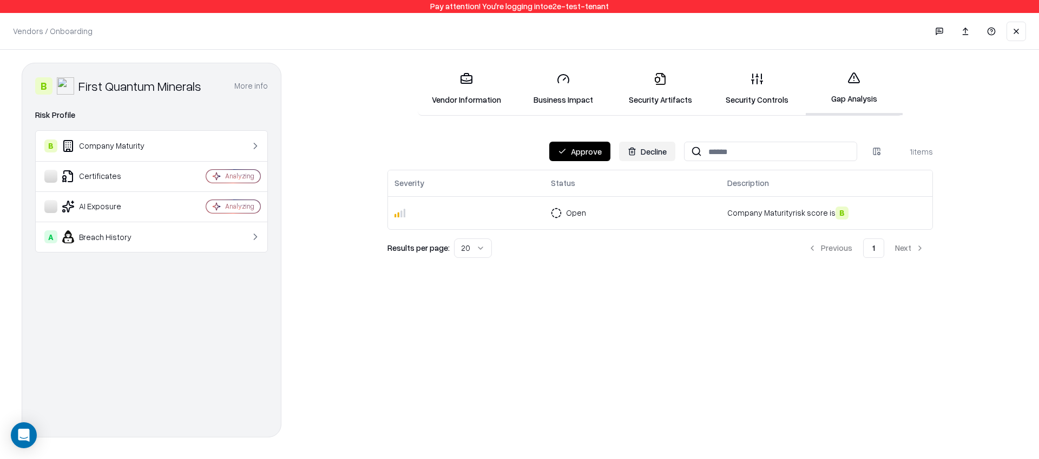
click at [486, 61] on div "B First Quantum Minerals More info Domain [DOMAIN_NAME] Industry mining & metal…" at bounding box center [519, 250] width 1039 height 401
click at [453, 99] on link "Vendor Information" at bounding box center [466, 89] width 97 height 50
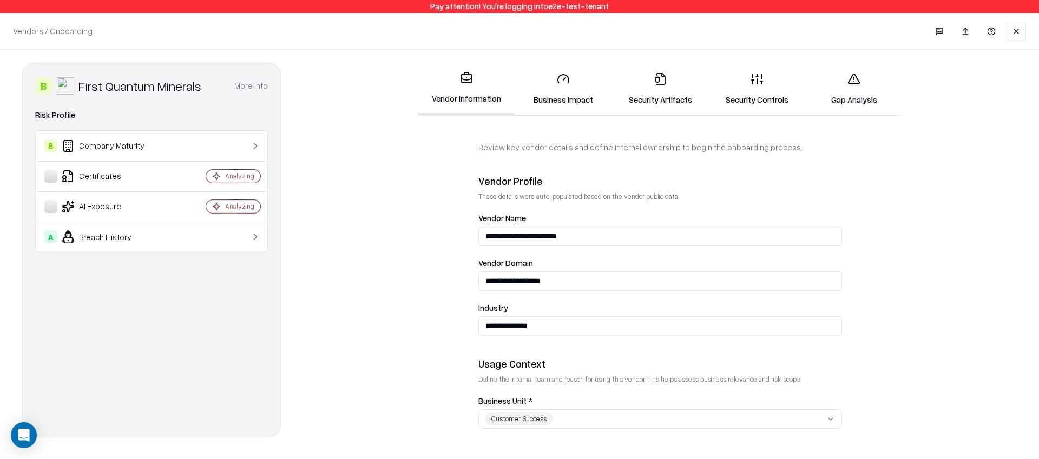
click at [854, 81] on icon at bounding box center [853, 79] width 13 height 13
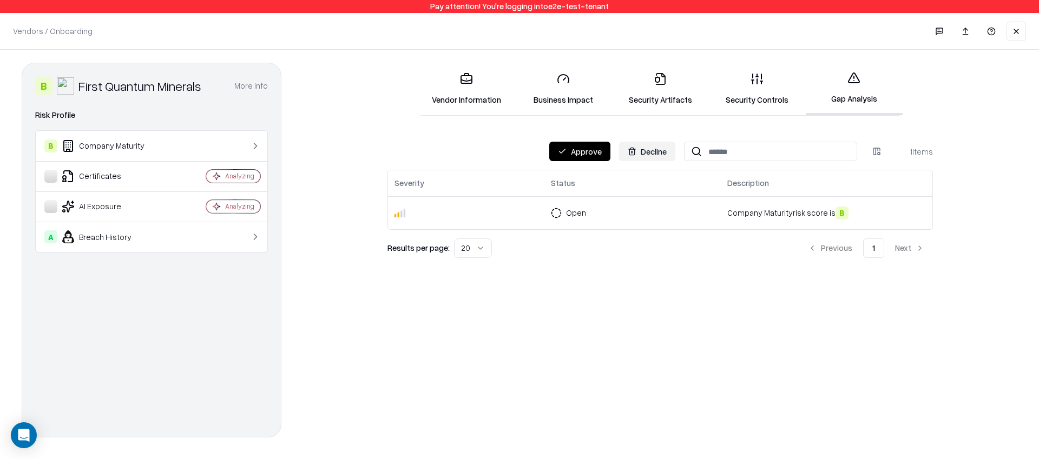
click at [463, 96] on link "Vendor Information" at bounding box center [466, 89] width 97 height 50
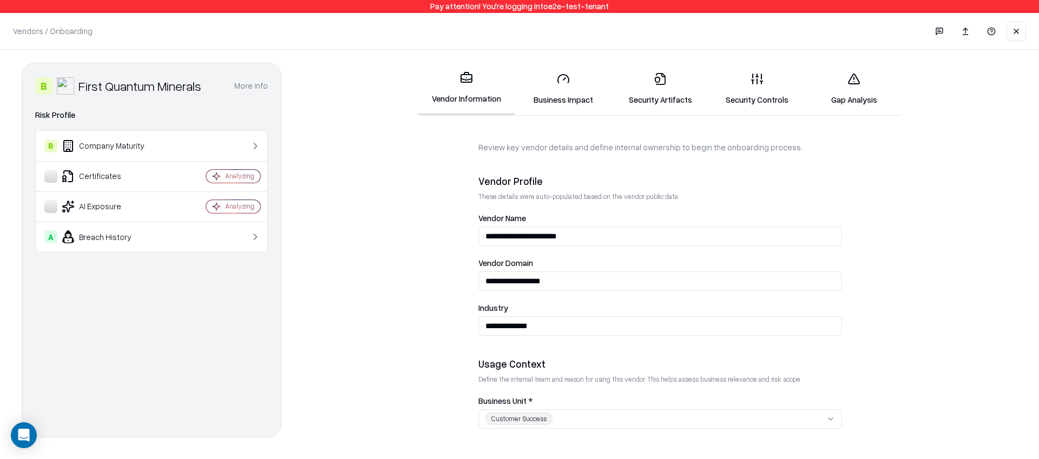
click at [855, 94] on link "Gap Analysis" at bounding box center [854, 89] width 97 height 50
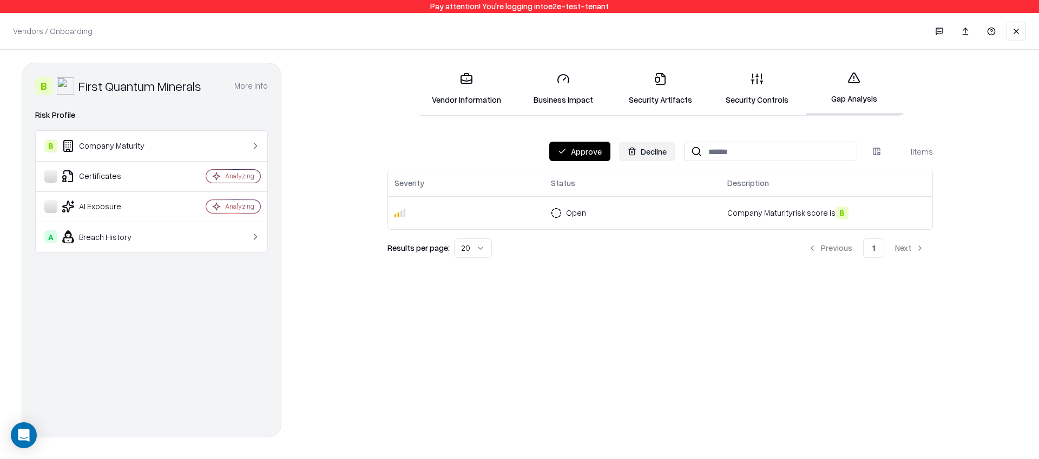
click at [482, 103] on link "Vendor Information" at bounding box center [466, 89] width 97 height 50
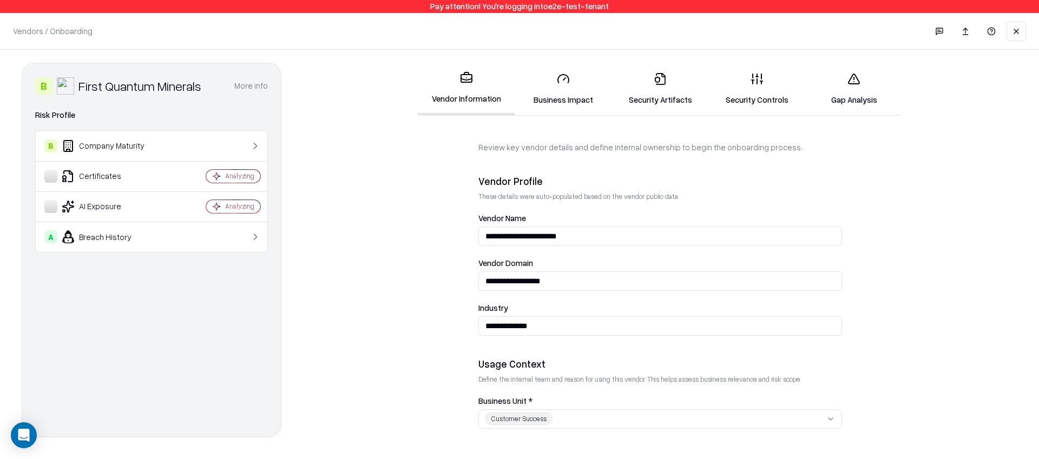
click at [833, 78] on link "Gap Analysis" at bounding box center [854, 89] width 97 height 50
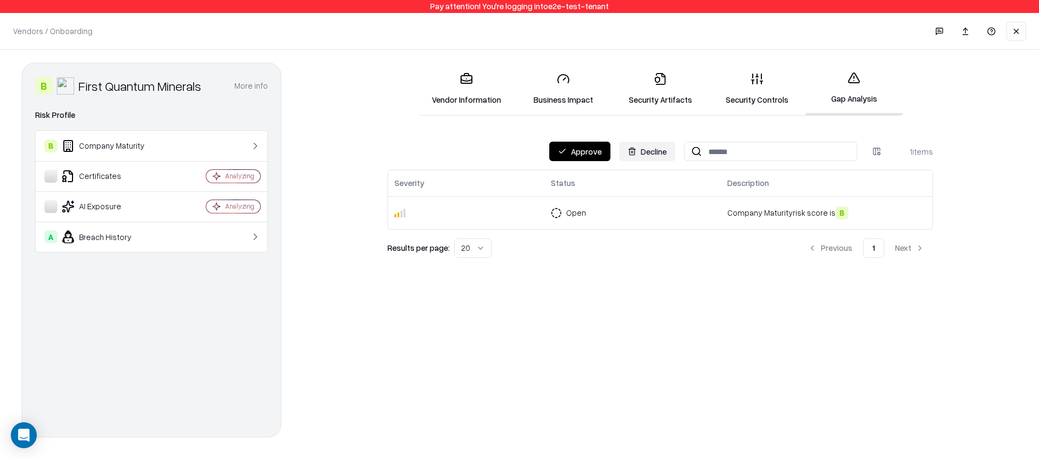
click at [772, 72] on link "Security Controls" at bounding box center [757, 89] width 97 height 50
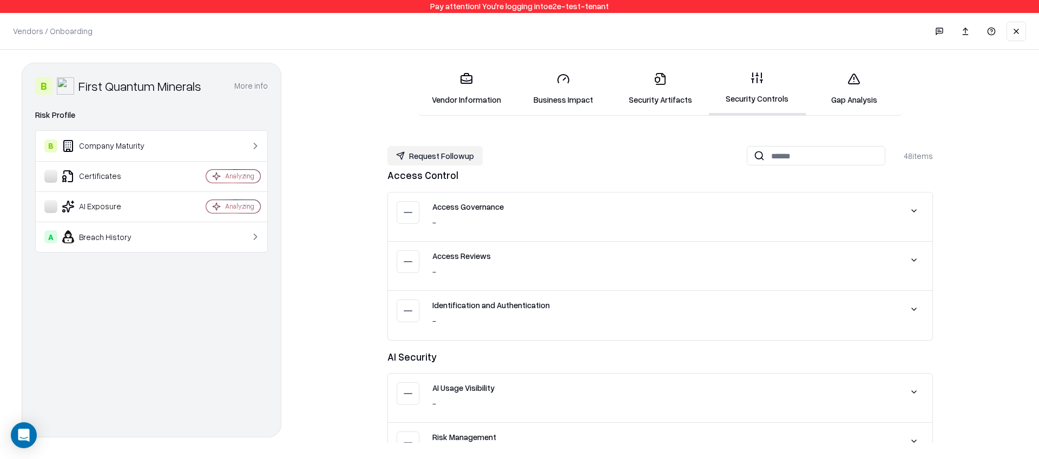
click at [854, 76] on icon at bounding box center [853, 79] width 13 height 13
